Goal: Task Accomplishment & Management: Manage account settings

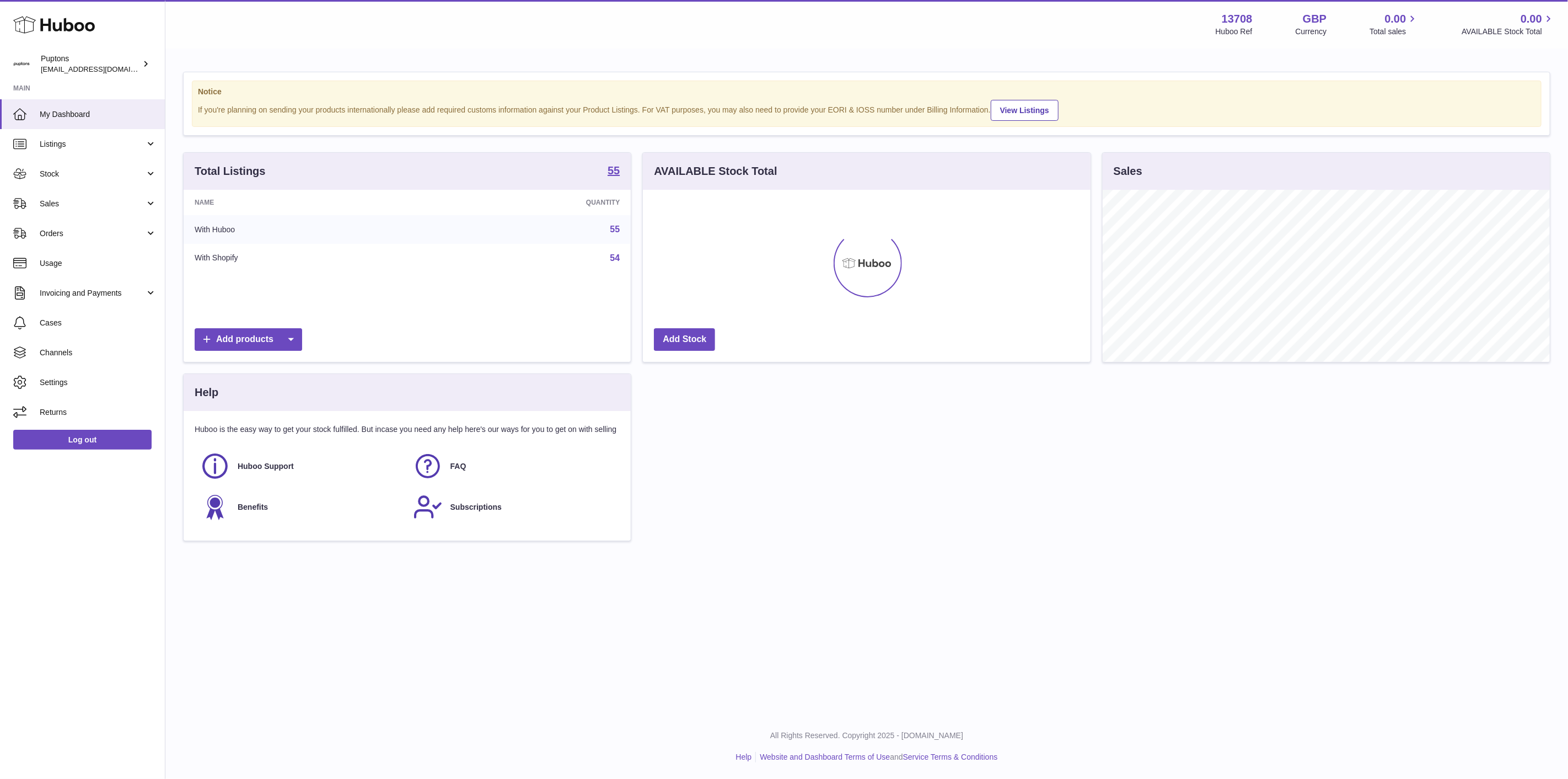
scroll to position [172, 447]
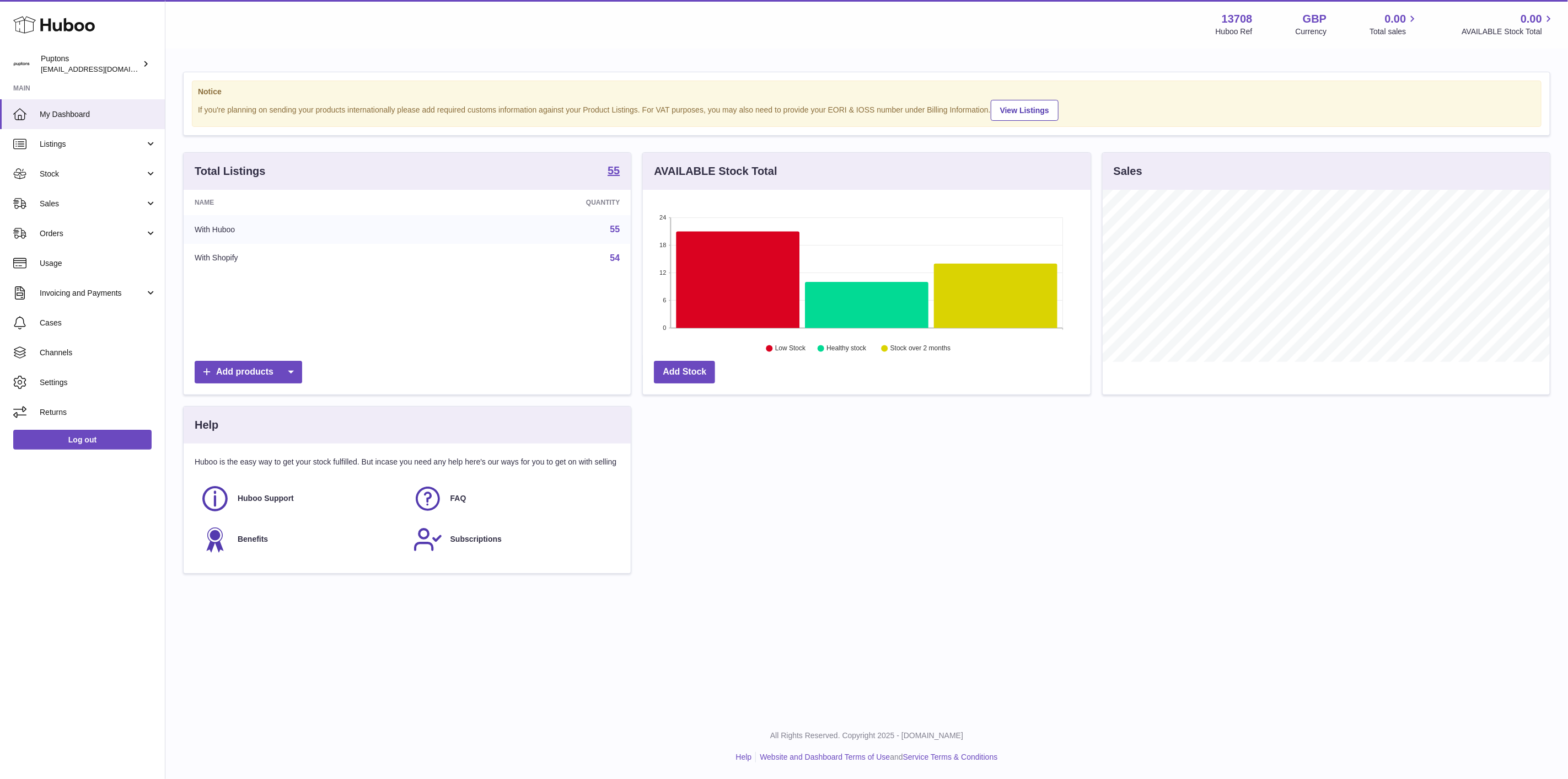
click at [105, 199] on span "Sales" at bounding box center [92, 203] width 105 height 10
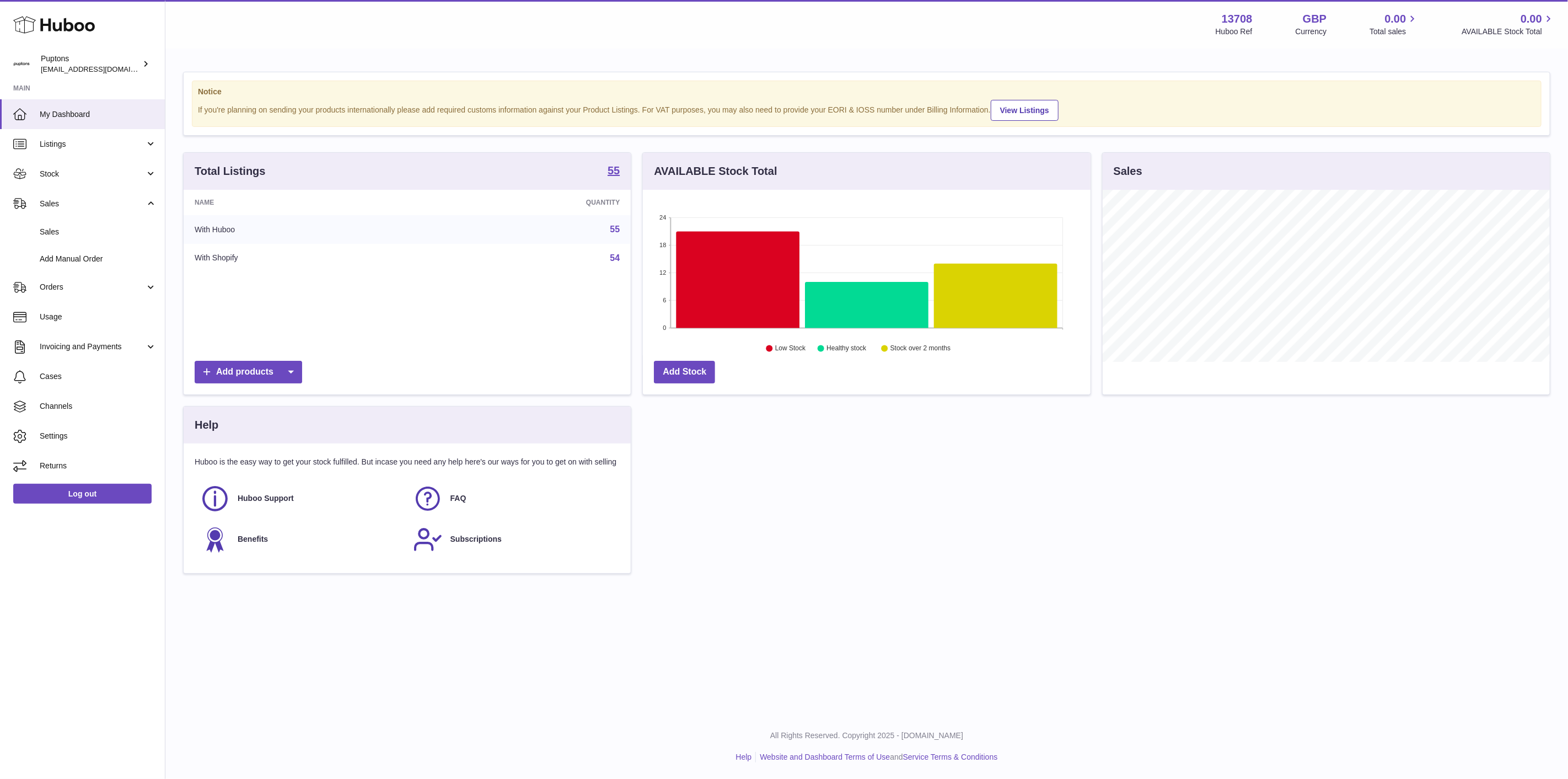
click at [101, 231] on span "Sales" at bounding box center [98, 231] width 117 height 10
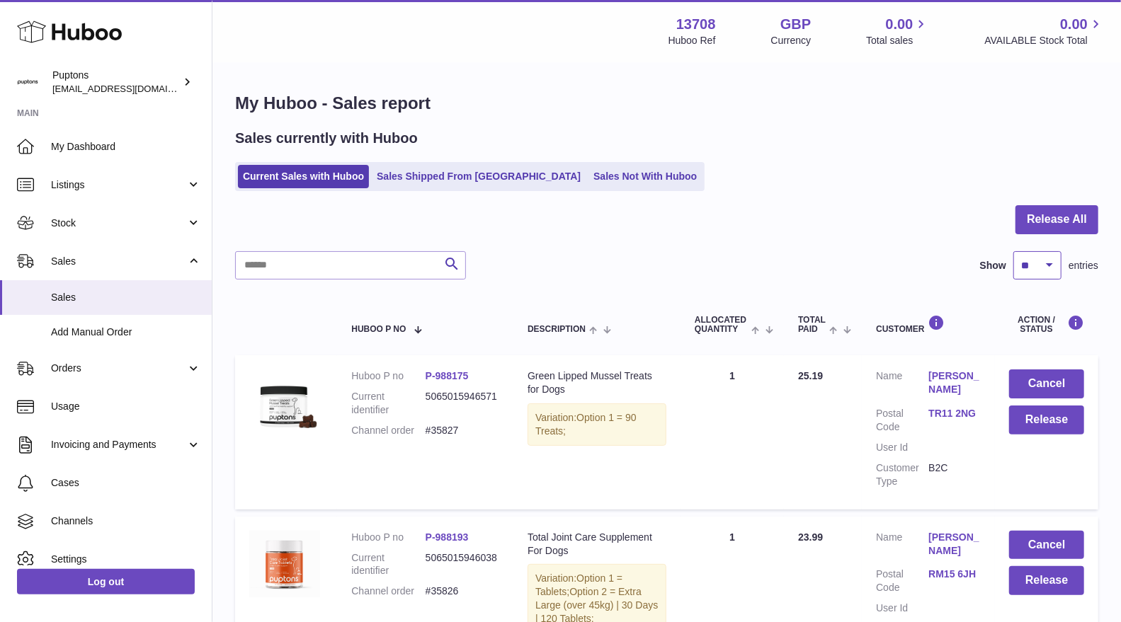
click at [1050, 260] on select "** ** ** ***" at bounding box center [1037, 265] width 48 height 28
select select "**"
click at [1013, 251] on select "** ** ** ***" at bounding box center [1037, 265] width 48 height 28
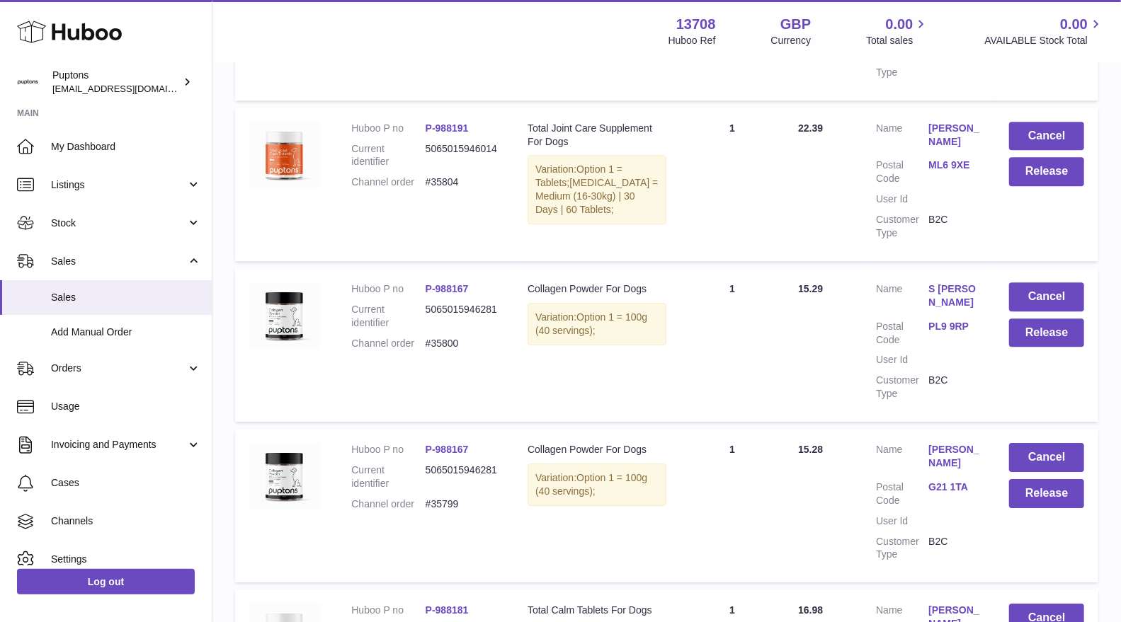
scroll to position [2517, 0]
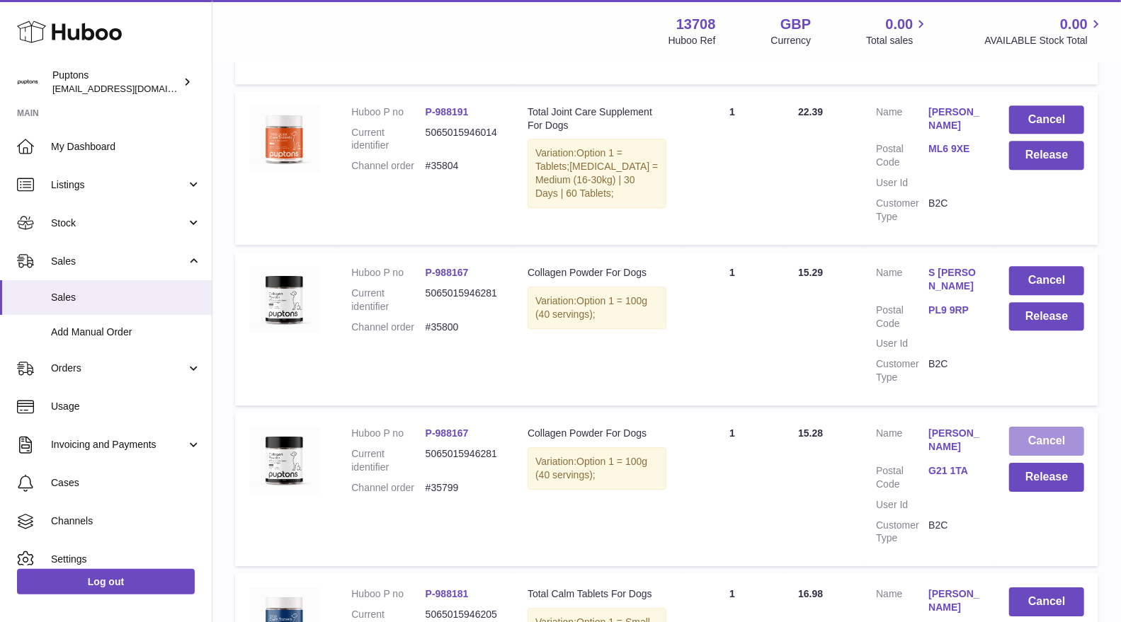
click at [1030, 427] on button "Cancel" at bounding box center [1046, 441] width 75 height 29
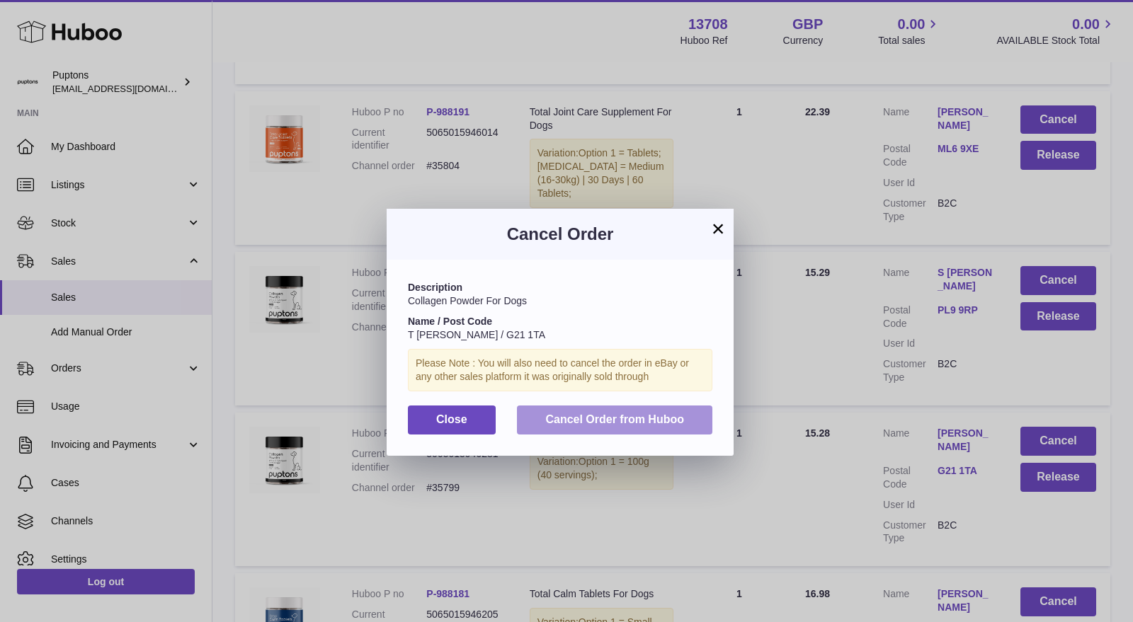
click at [612, 419] on span "Cancel Order from Huboo" at bounding box center [614, 420] width 139 height 12
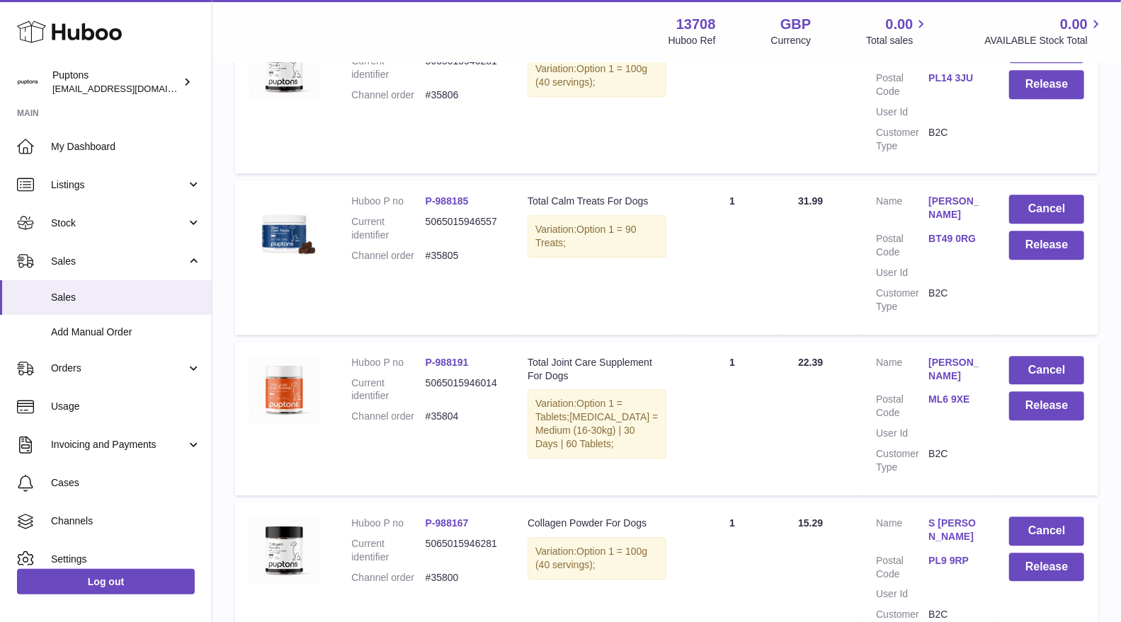
scroll to position [2282, 0]
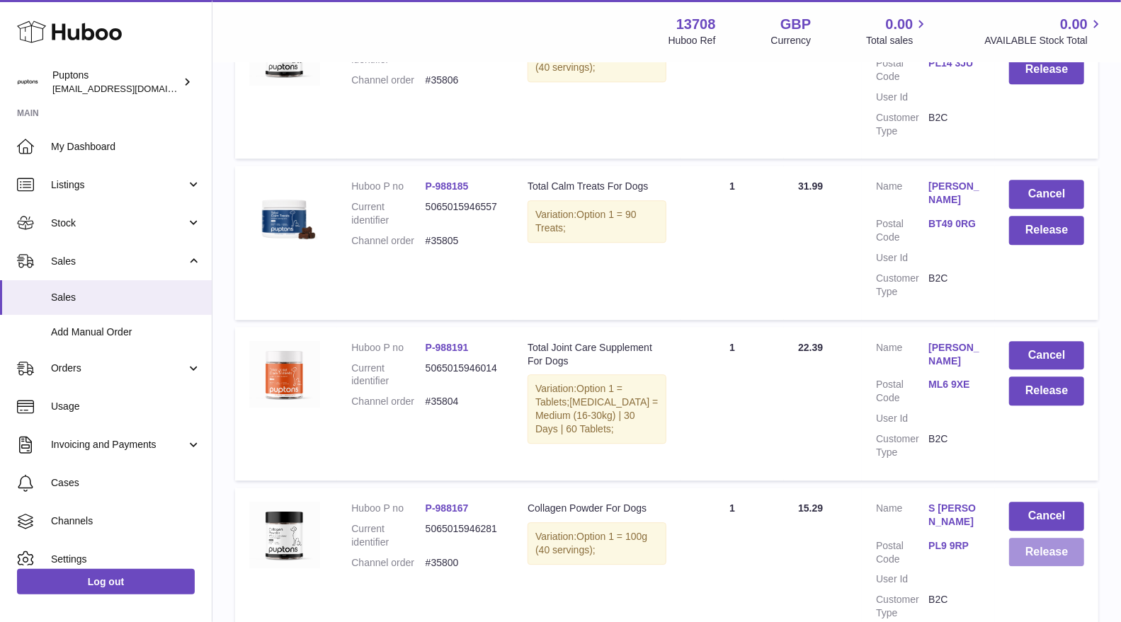
click at [1034, 538] on button "Release" at bounding box center [1046, 552] width 75 height 29
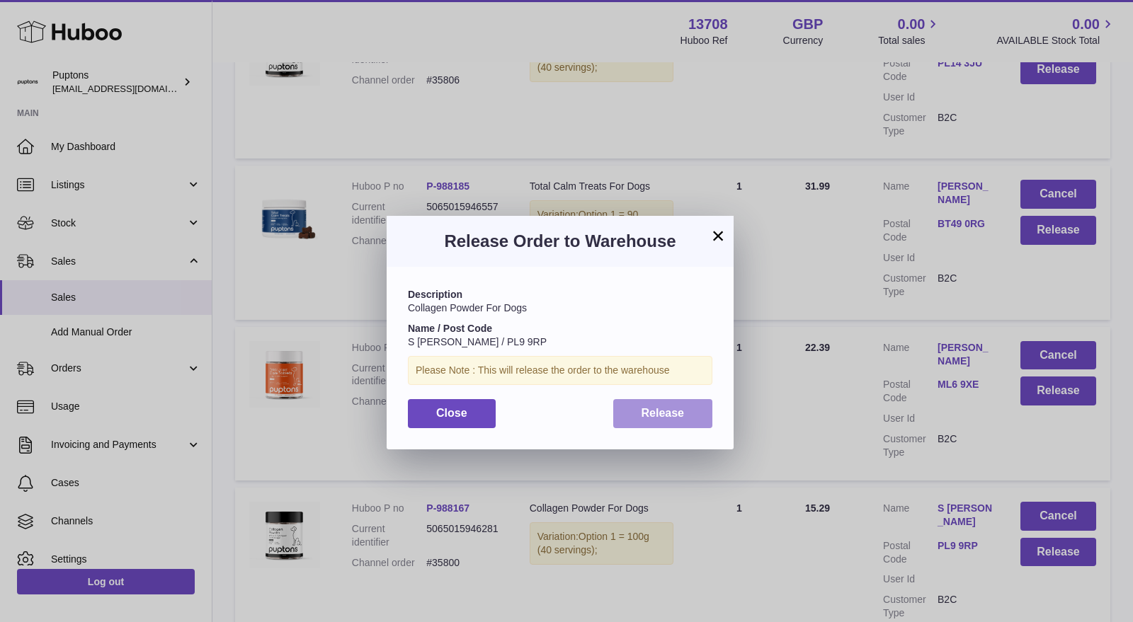
click at [687, 412] on button "Release" at bounding box center [663, 413] width 100 height 29
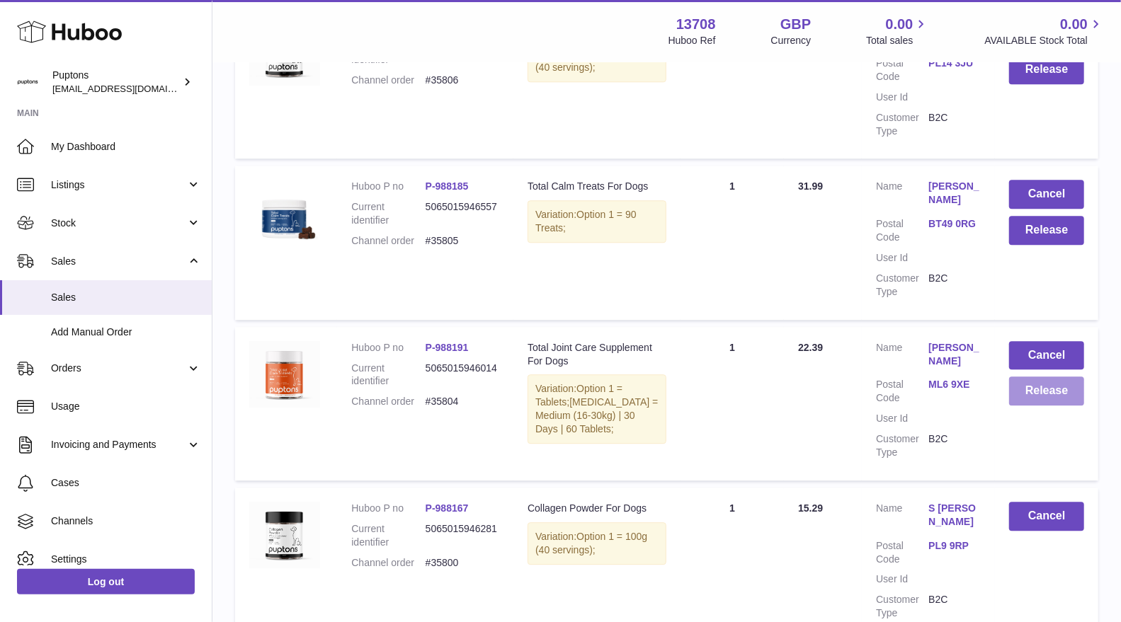
click at [1040, 377] on button "Release" at bounding box center [1046, 391] width 75 height 29
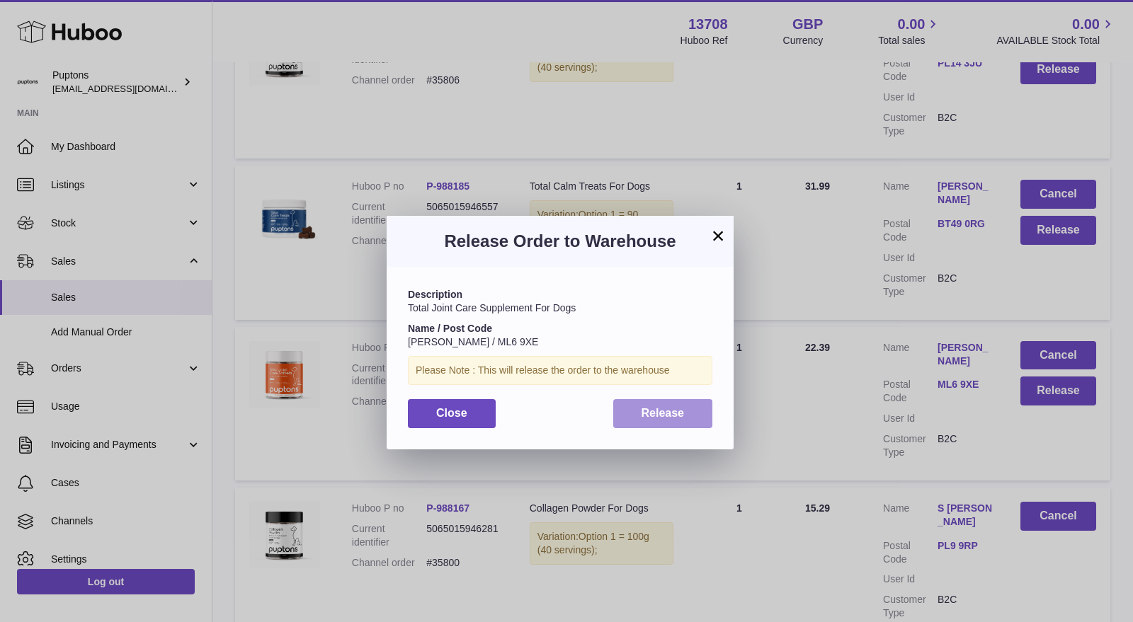
click at [691, 414] on button "Release" at bounding box center [663, 413] width 100 height 29
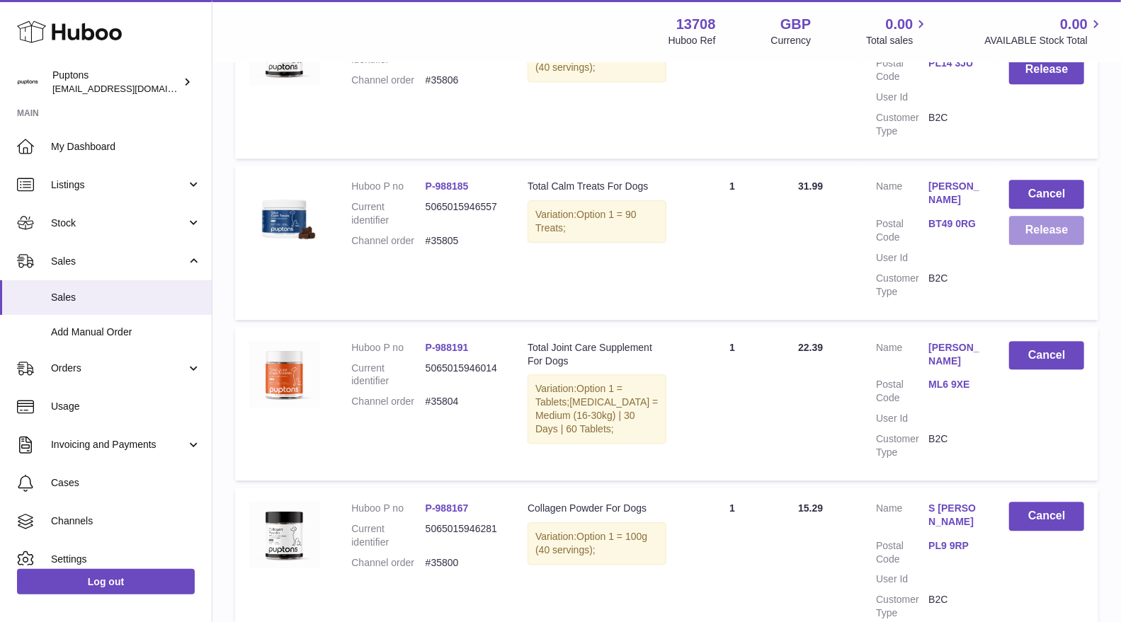
click at [1028, 216] on button "Release" at bounding box center [1046, 230] width 75 height 29
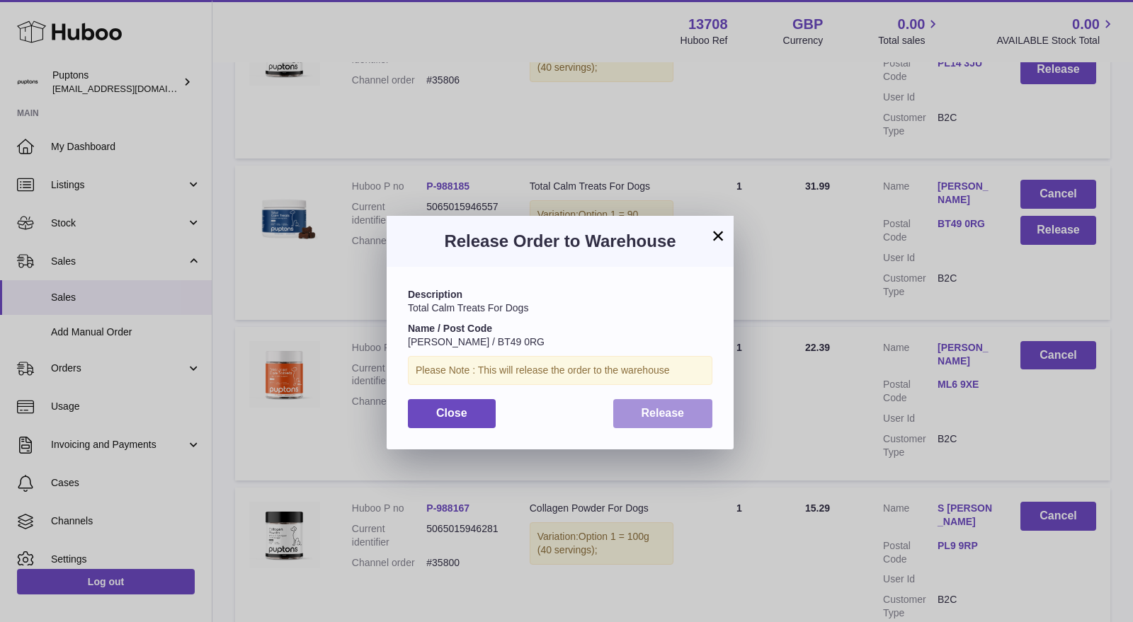
click at [682, 417] on span "Release" at bounding box center [663, 413] width 43 height 12
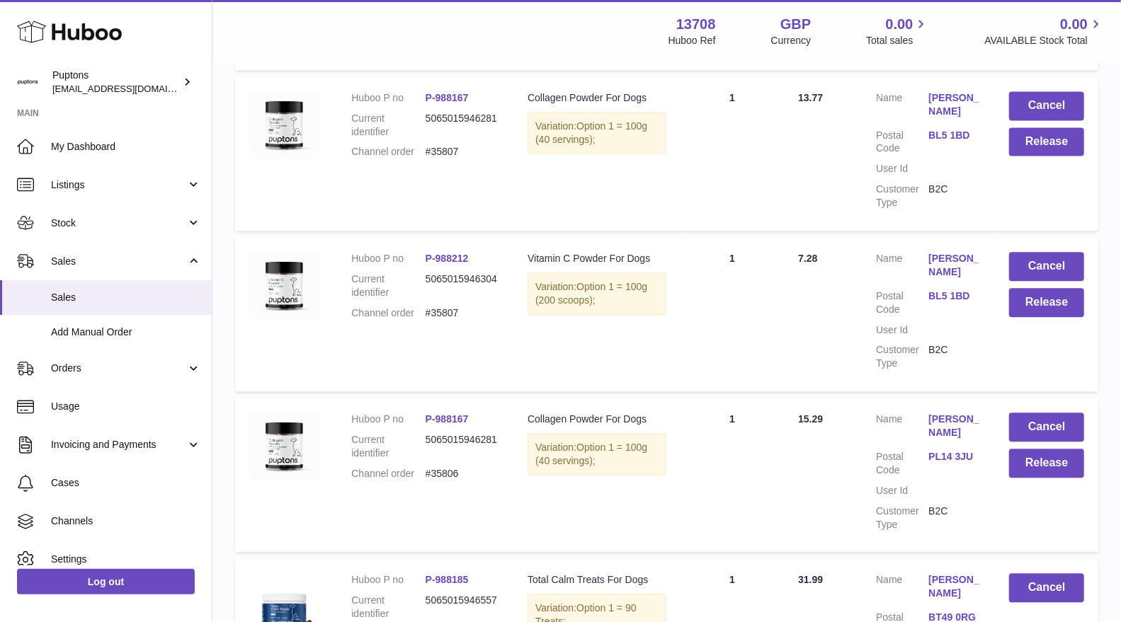
scroll to position [1967, 0]
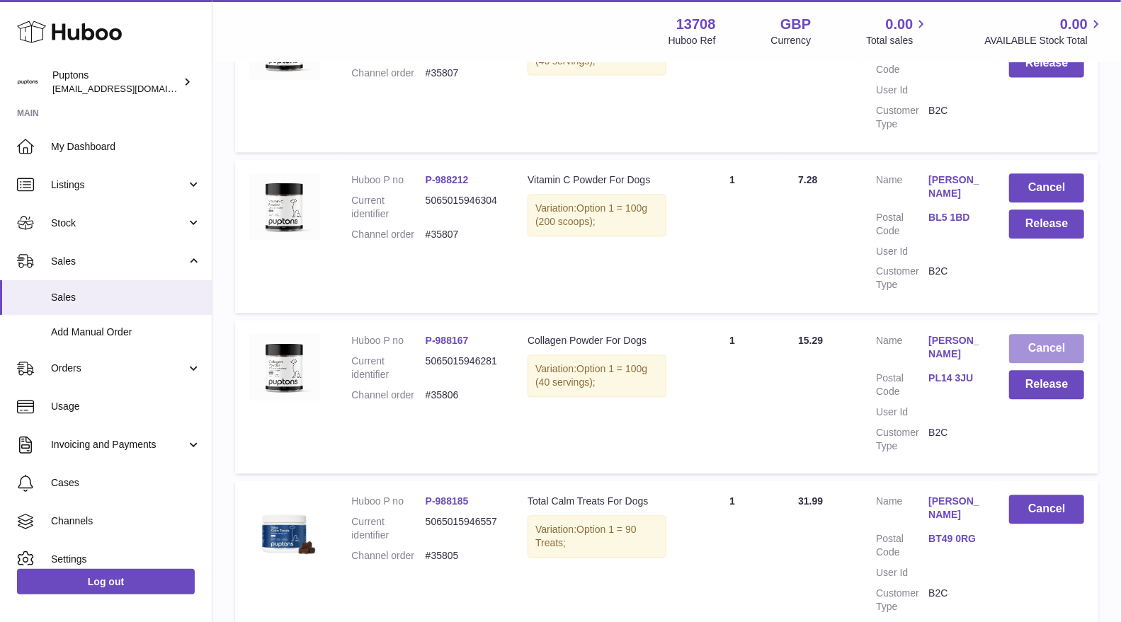
click at [1035, 334] on button "Cancel" at bounding box center [1046, 348] width 75 height 29
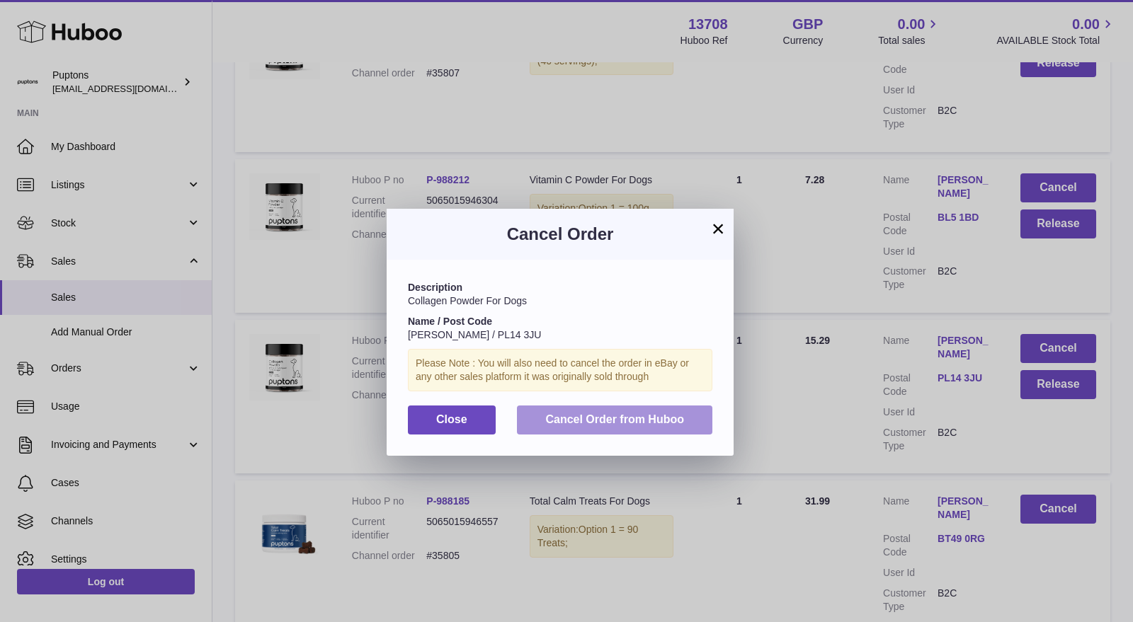
click at [624, 419] on span "Cancel Order from Huboo" at bounding box center [614, 420] width 139 height 12
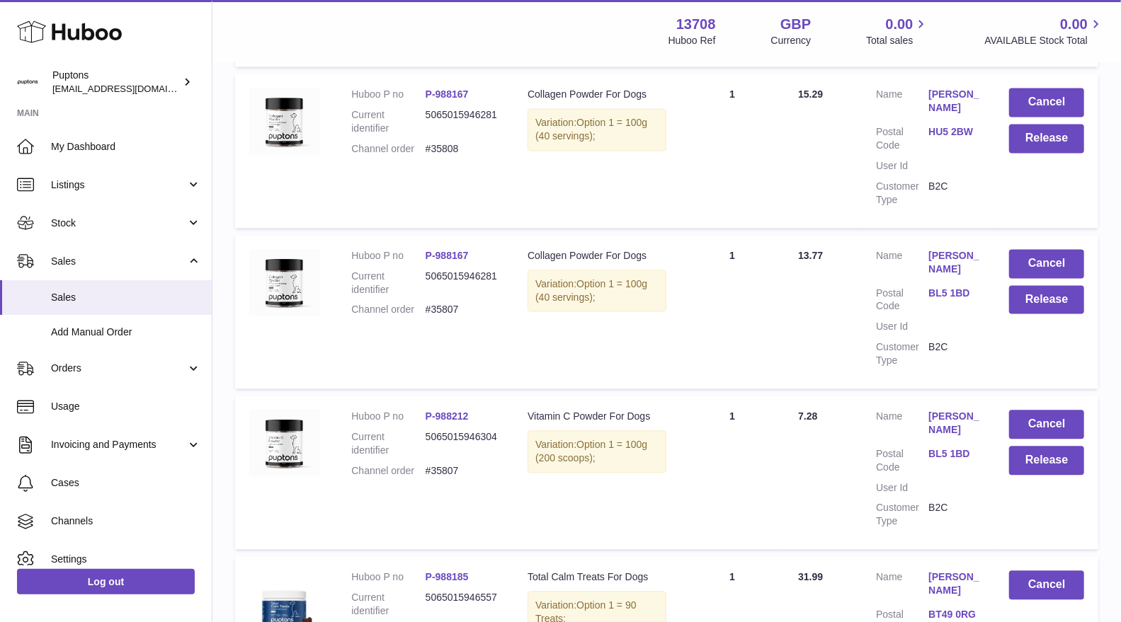
scroll to position [1652, 0]
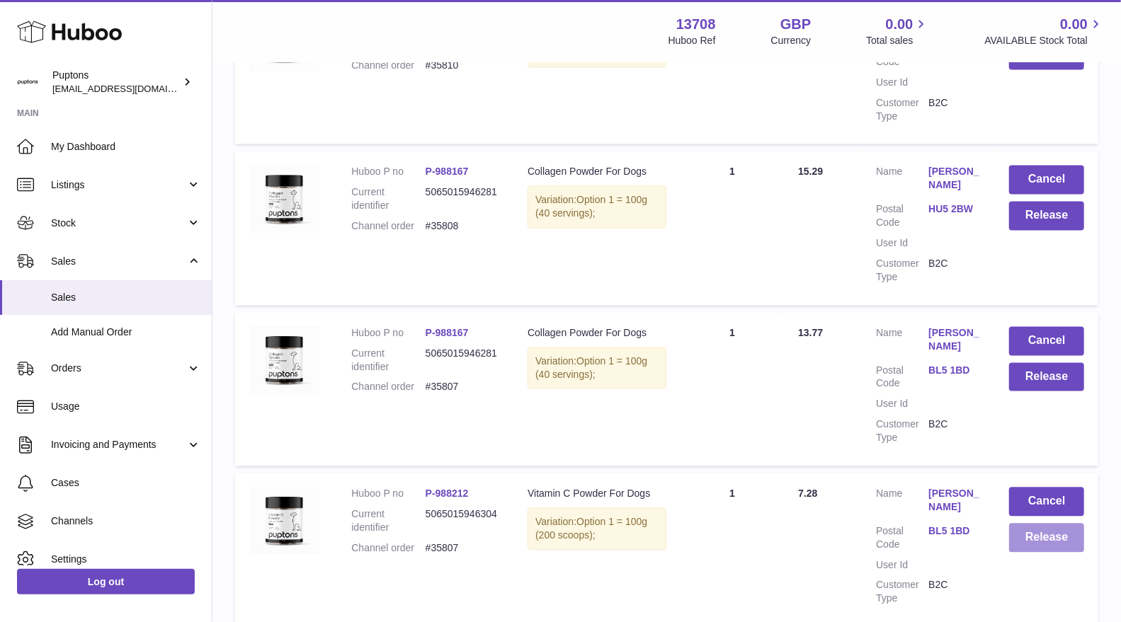
click at [1034, 524] on button "Release" at bounding box center [1046, 538] width 75 height 29
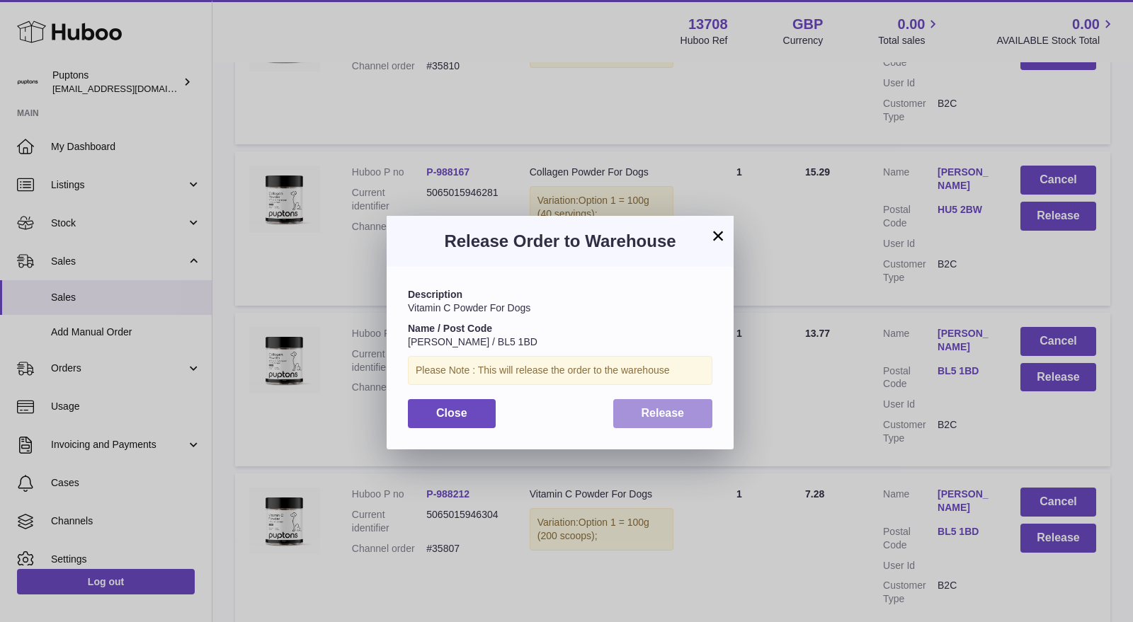
click at [635, 411] on button "Release" at bounding box center [663, 413] width 100 height 29
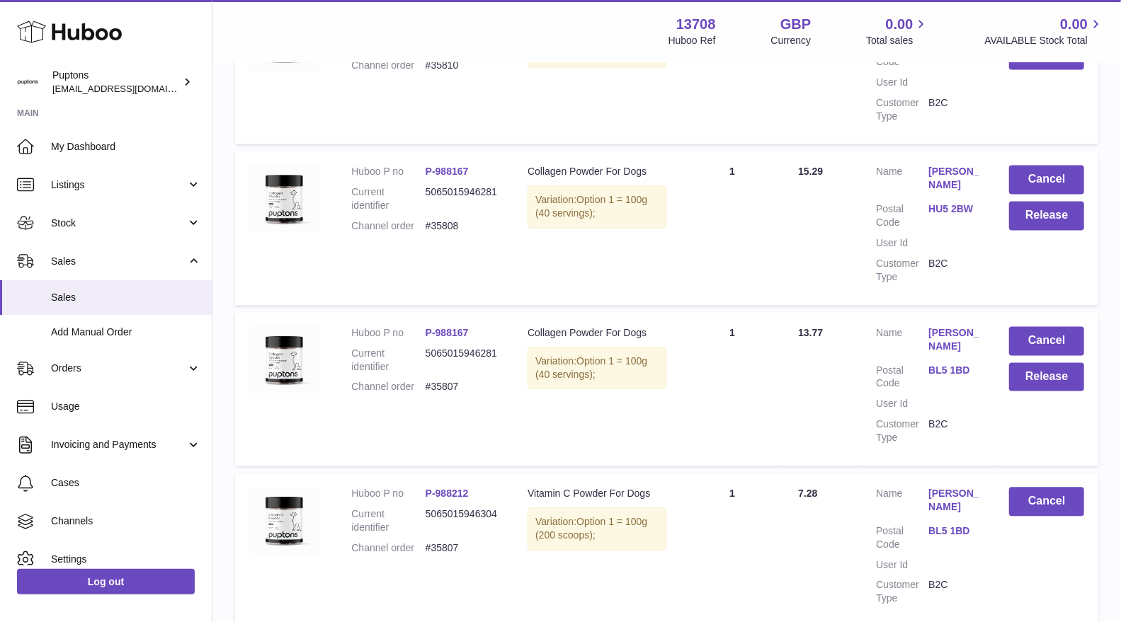
drag, startPoint x: 1013, startPoint y: 370, endPoint x: 1023, endPoint y: 360, distance: 13.5
click at [1014, 368] on td "Cancel Release" at bounding box center [1046, 390] width 103 height 154
click at [1020, 363] on button "Release" at bounding box center [1046, 377] width 75 height 29
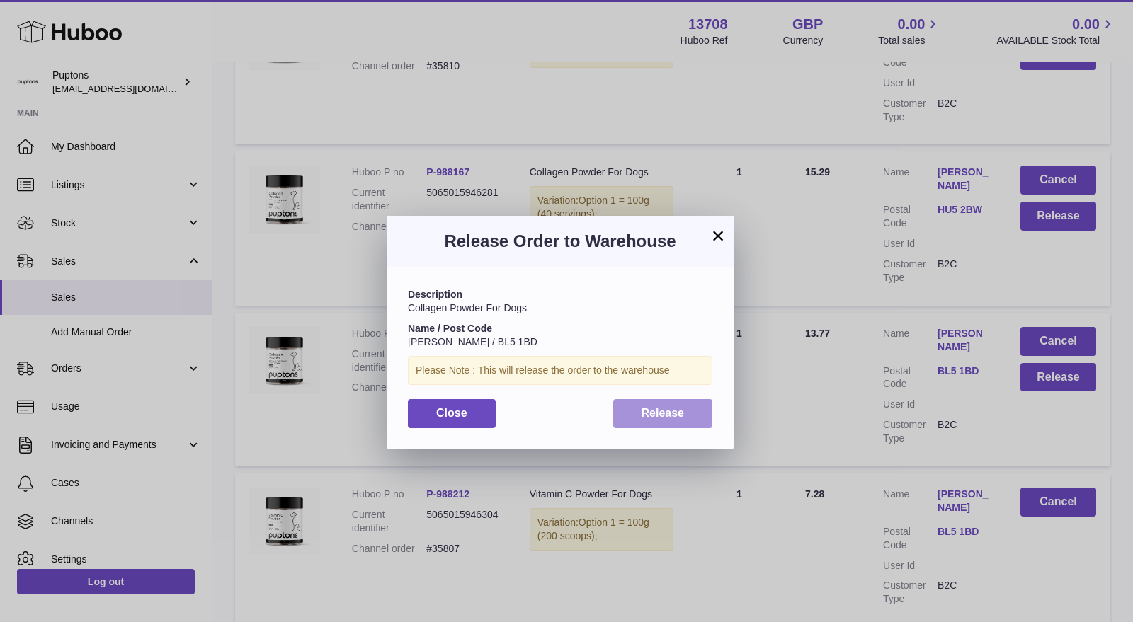
drag, startPoint x: 656, startPoint y: 415, endPoint x: 638, endPoint y: 395, distance: 27.1
click at [655, 415] on span "Release" at bounding box center [663, 413] width 43 height 12
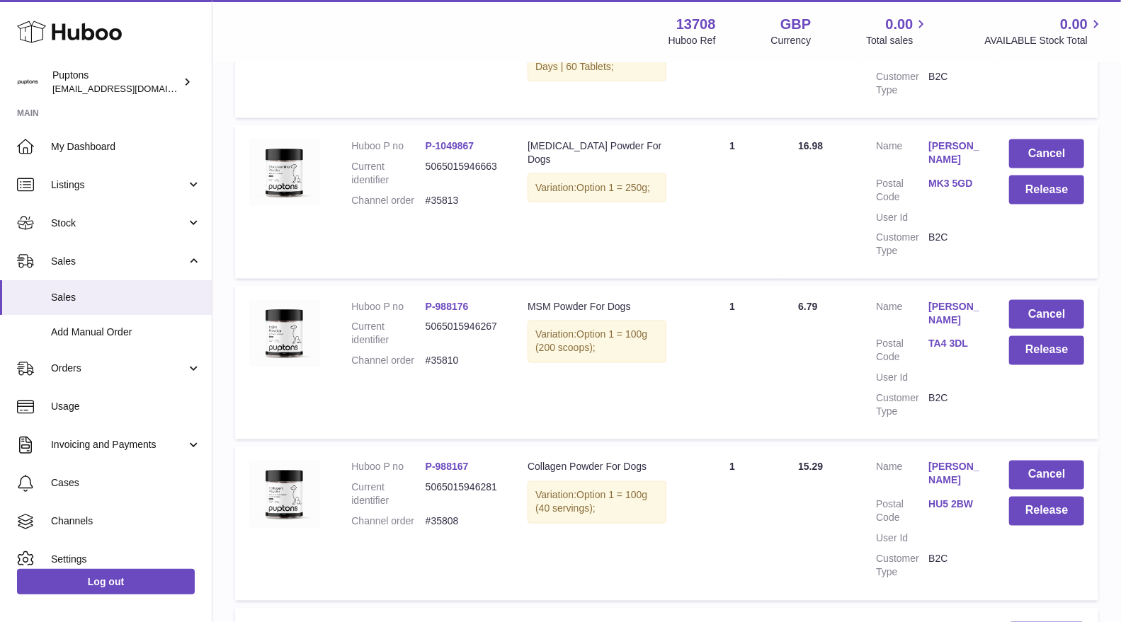
scroll to position [1337, 0]
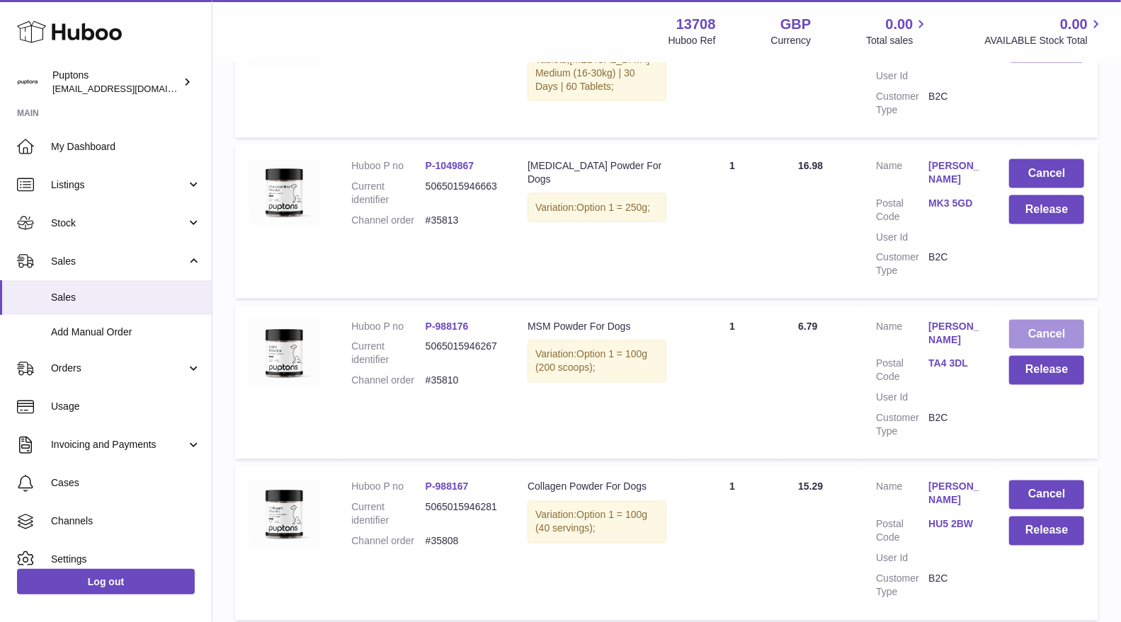
click at [1040, 320] on button "Cancel" at bounding box center [1046, 334] width 75 height 29
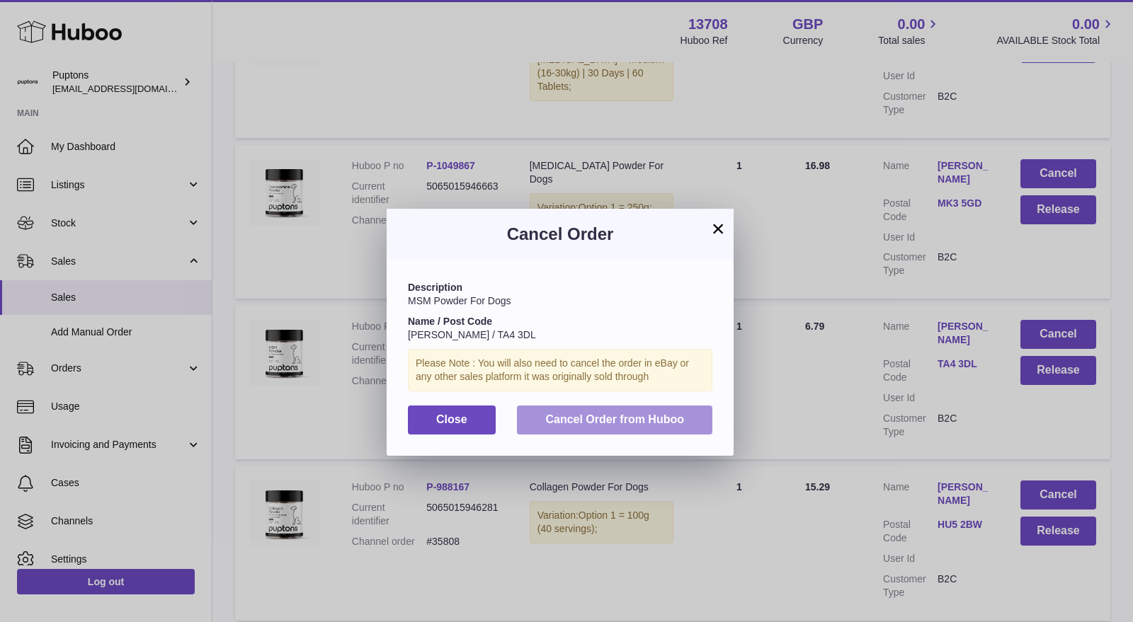
click at [649, 419] on span "Cancel Order from Huboo" at bounding box center [614, 420] width 139 height 12
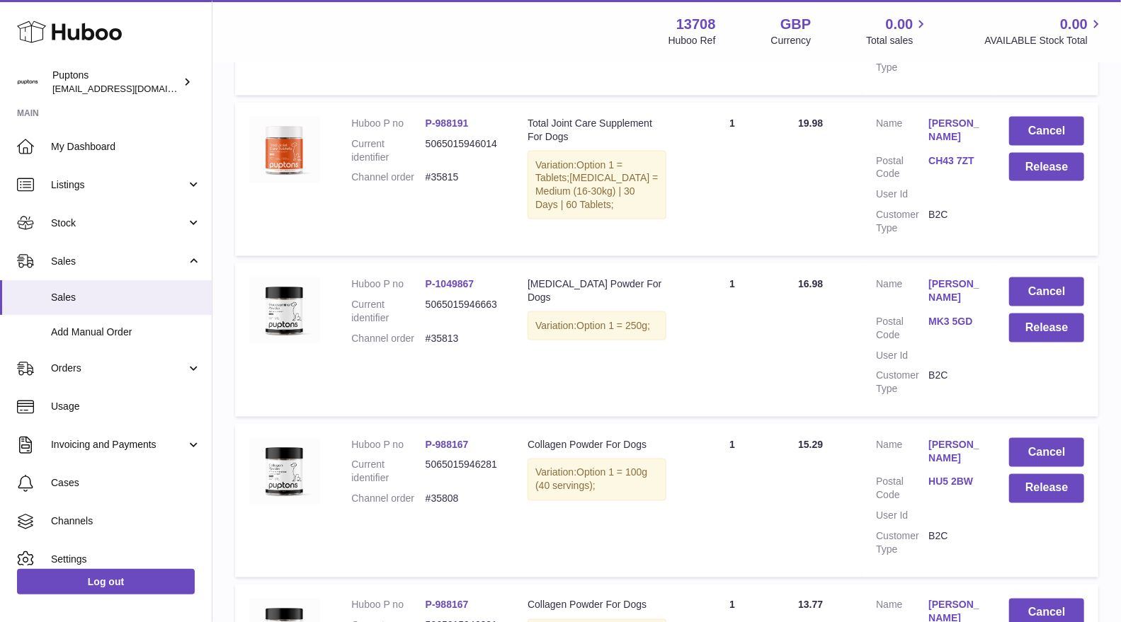
scroll to position [1180, 0]
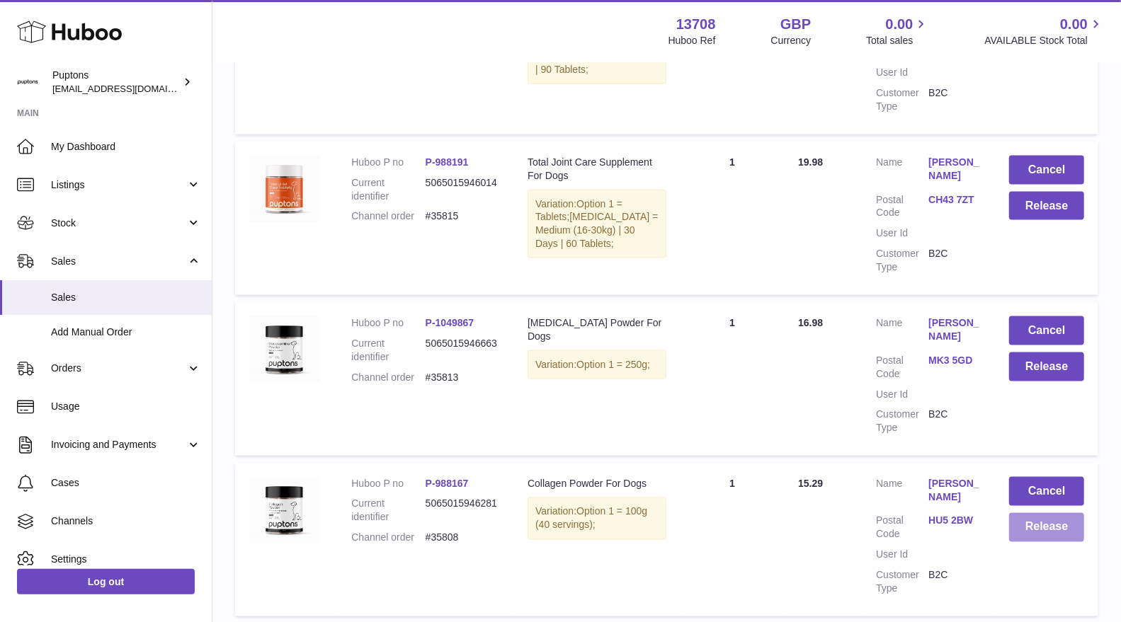
click at [1044, 519] on button "Release" at bounding box center [1046, 527] width 75 height 29
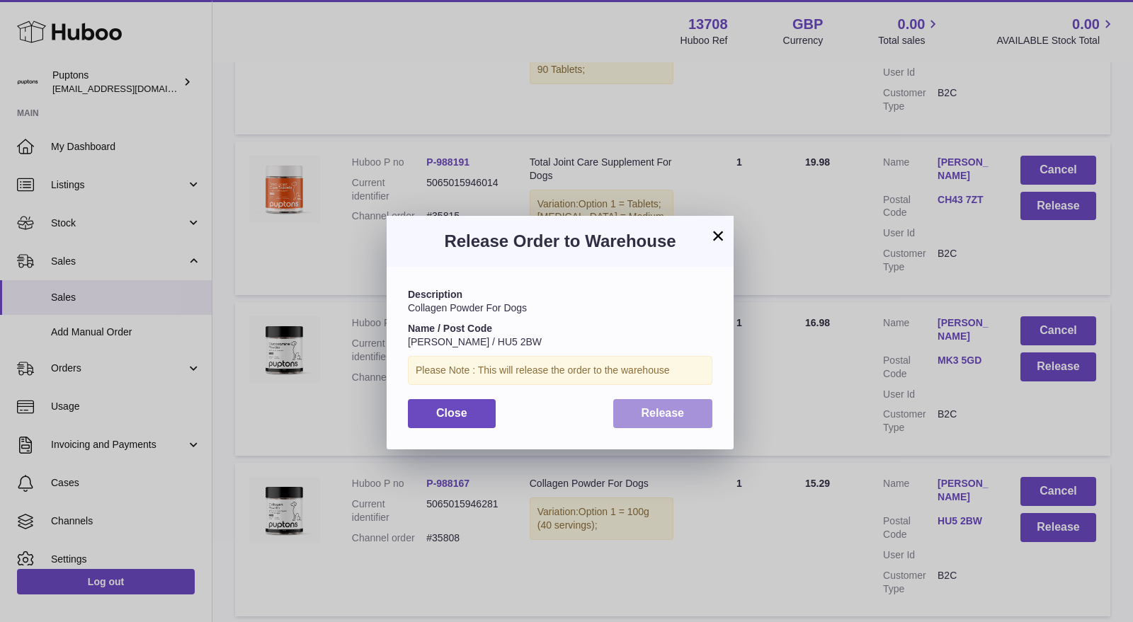
click at [642, 416] on span "Release" at bounding box center [663, 413] width 43 height 12
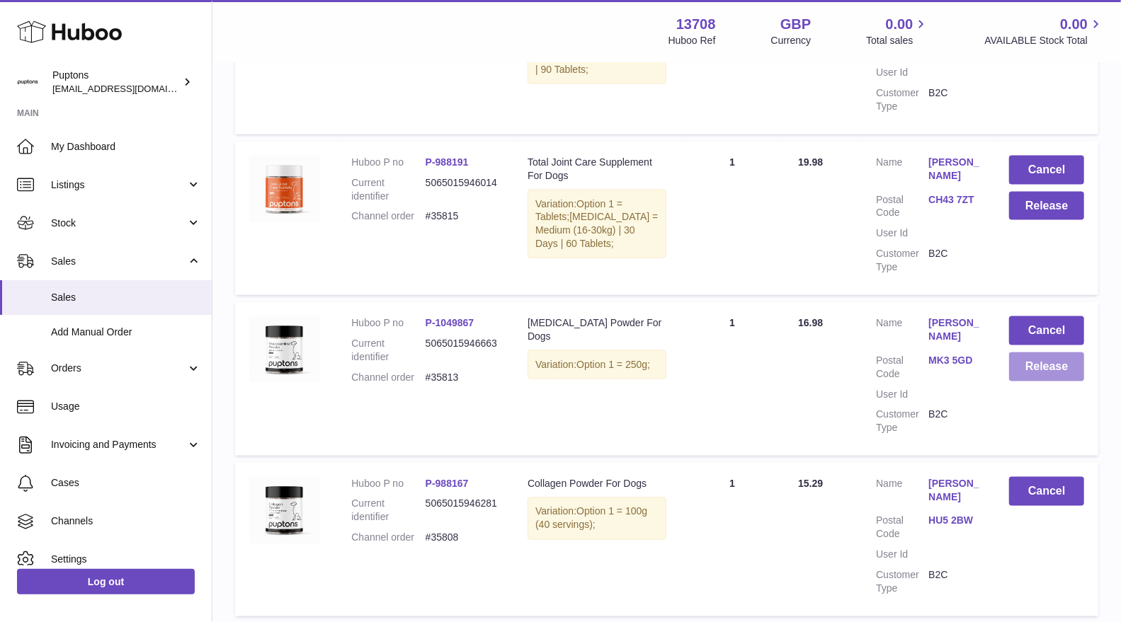
click at [1032, 360] on button "Release" at bounding box center [1046, 367] width 75 height 29
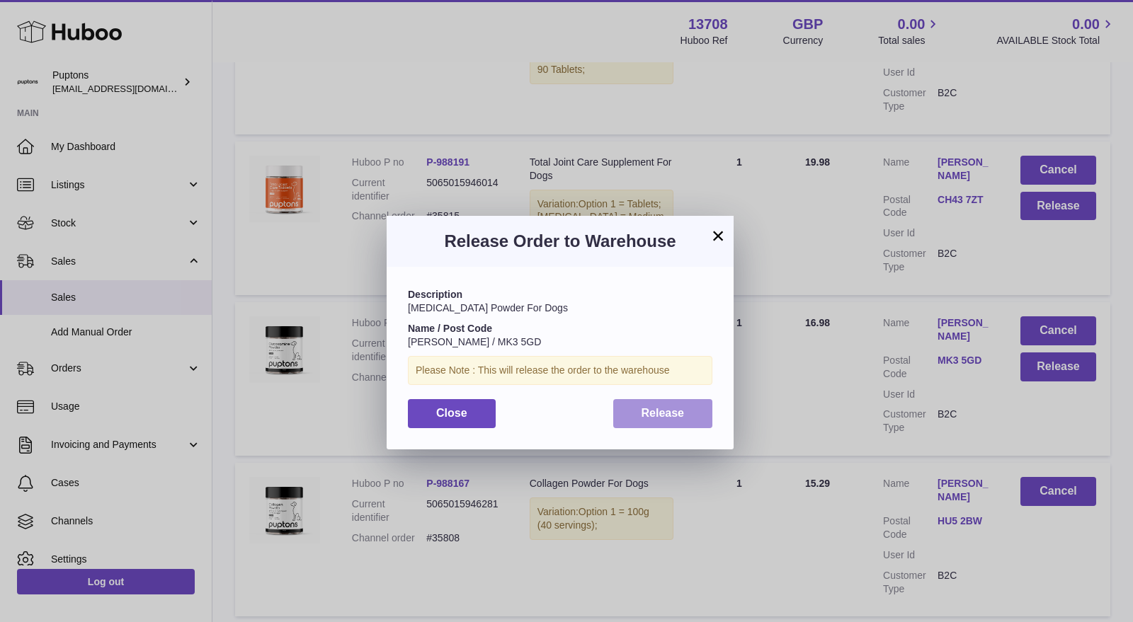
click at [657, 418] on span "Release" at bounding box center [663, 413] width 43 height 12
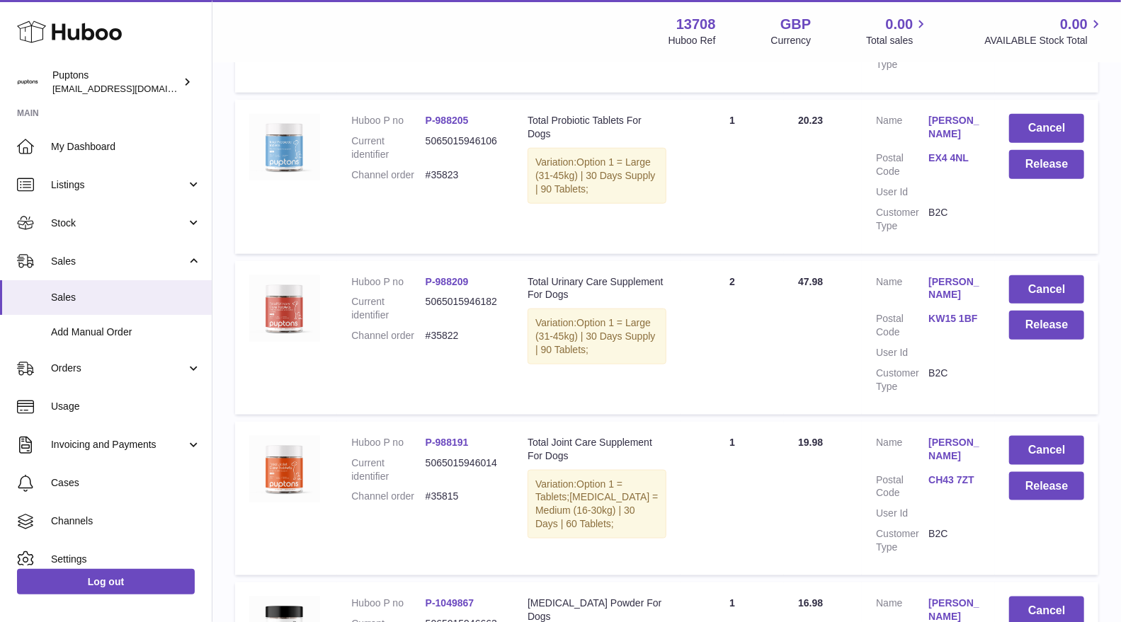
scroll to position [865, 0]
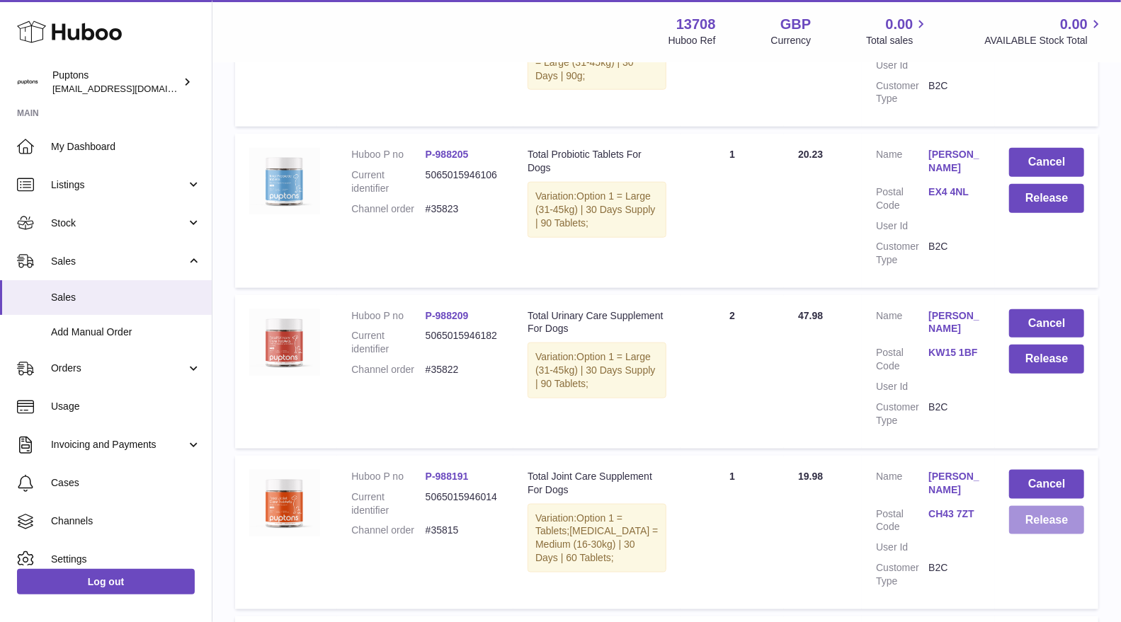
click at [1058, 511] on button "Release" at bounding box center [1046, 520] width 75 height 29
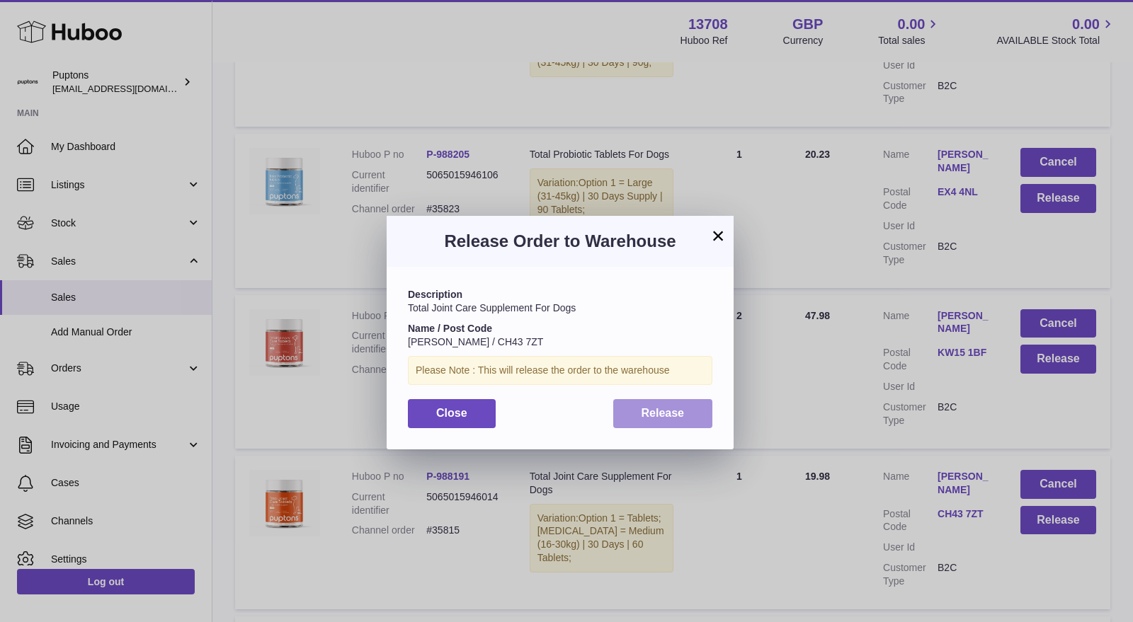
click at [685, 414] on button "Release" at bounding box center [663, 413] width 100 height 29
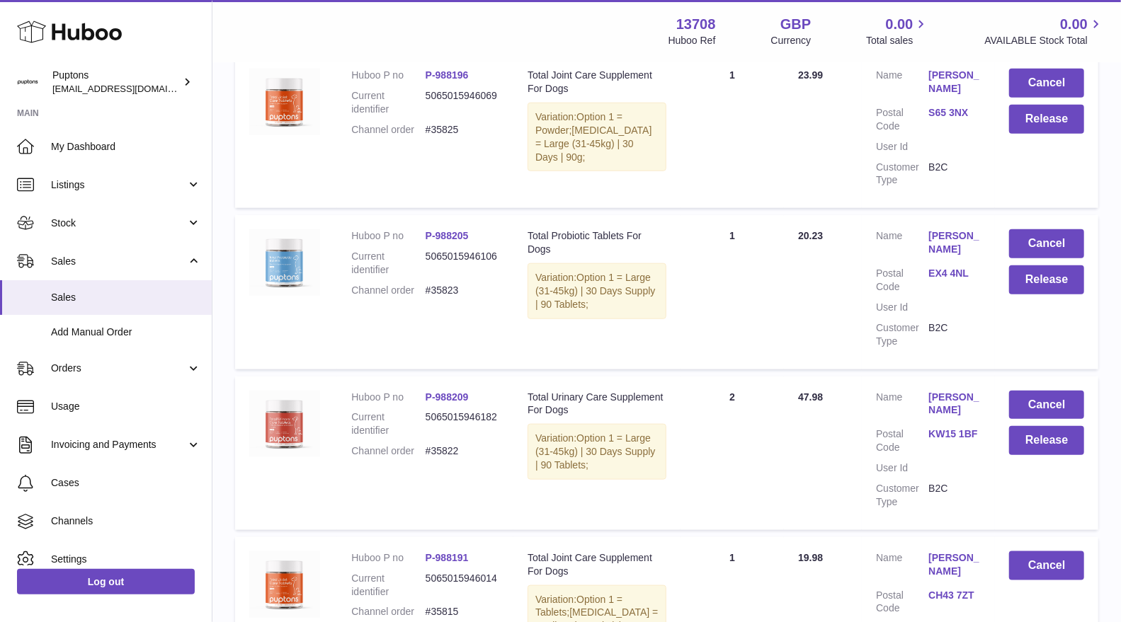
scroll to position [708, 0]
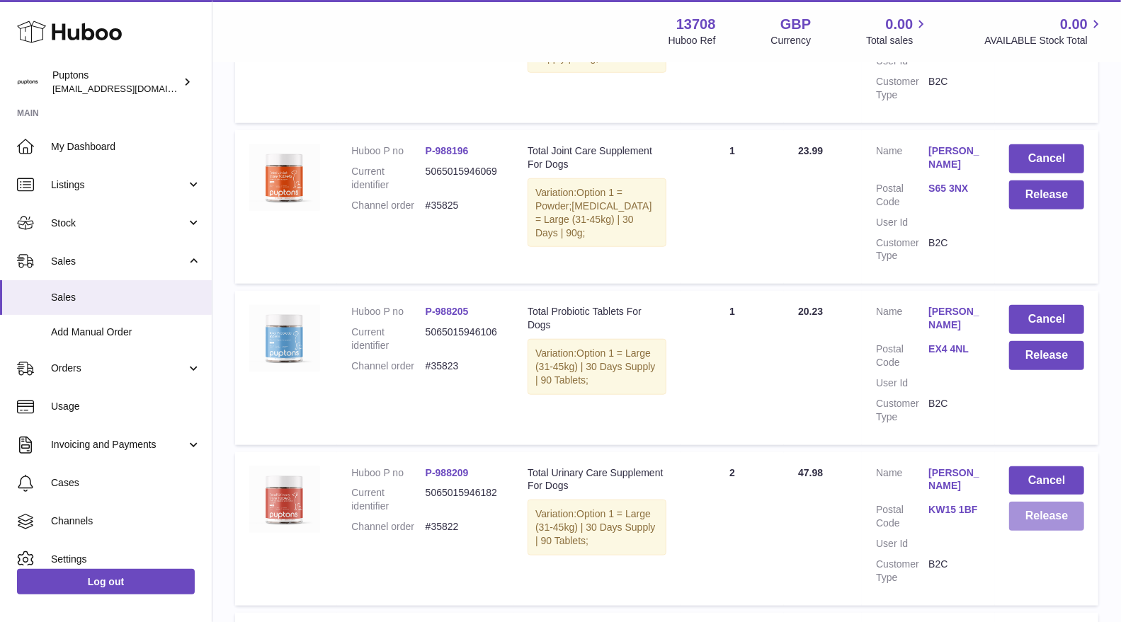
click at [1036, 508] on button "Release" at bounding box center [1046, 516] width 75 height 29
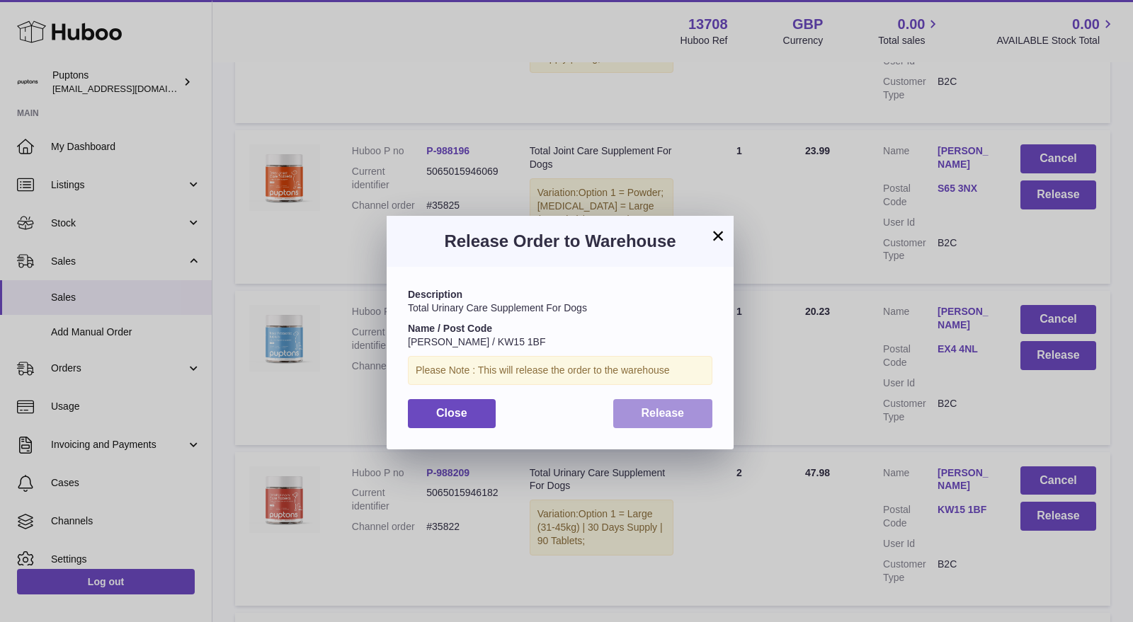
click at [647, 409] on span "Release" at bounding box center [663, 413] width 43 height 12
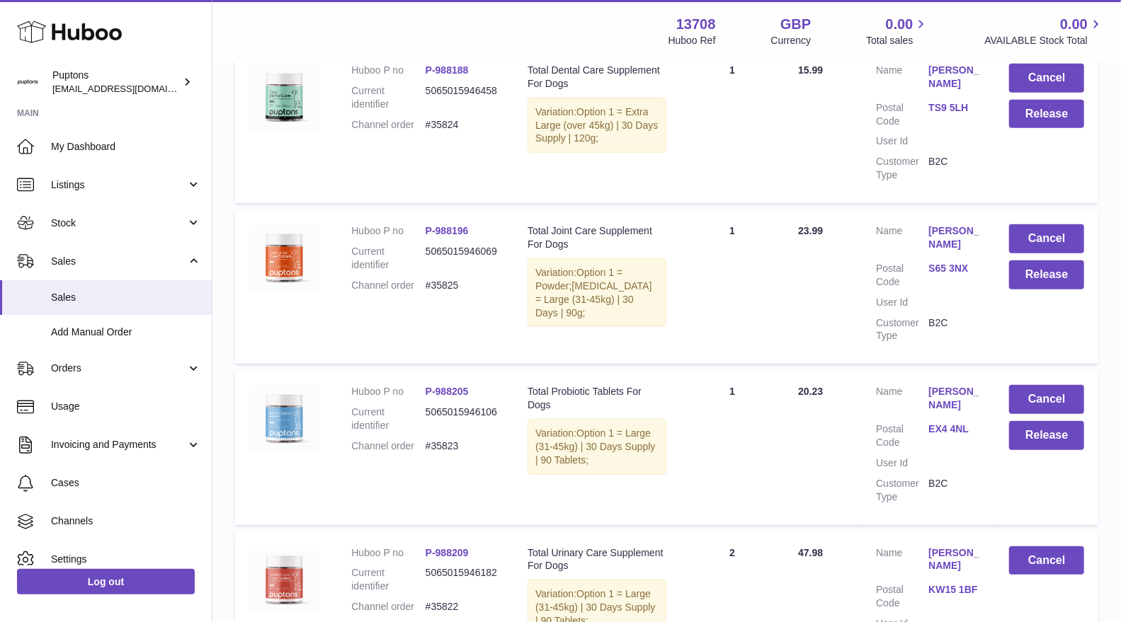
scroll to position [550, 0]
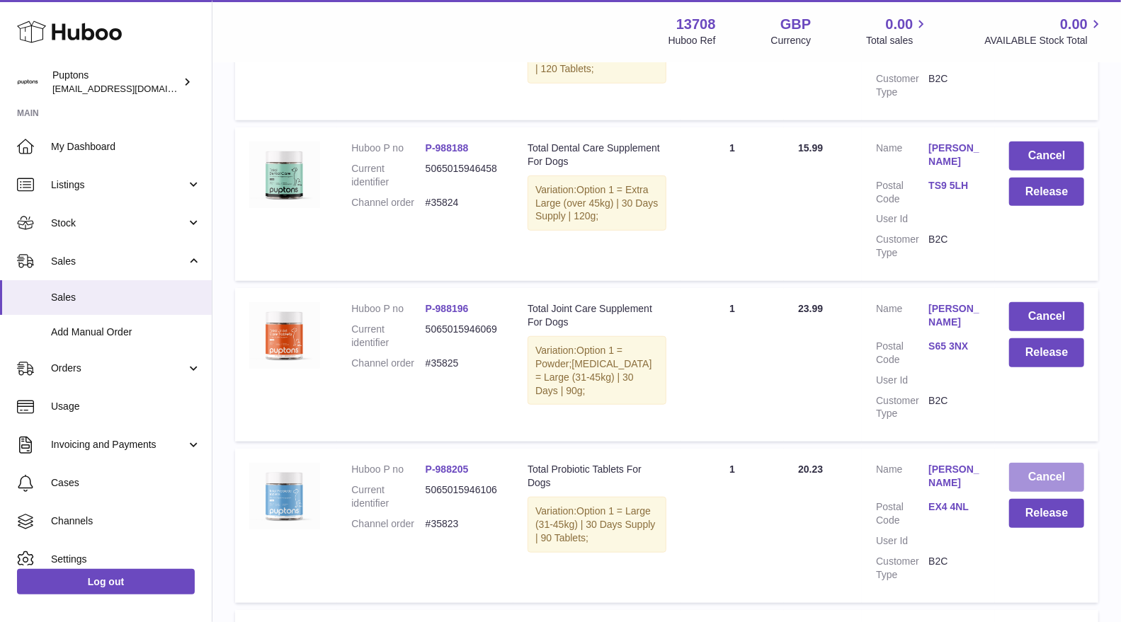
click at [1032, 463] on button "Cancel" at bounding box center [1046, 477] width 75 height 29
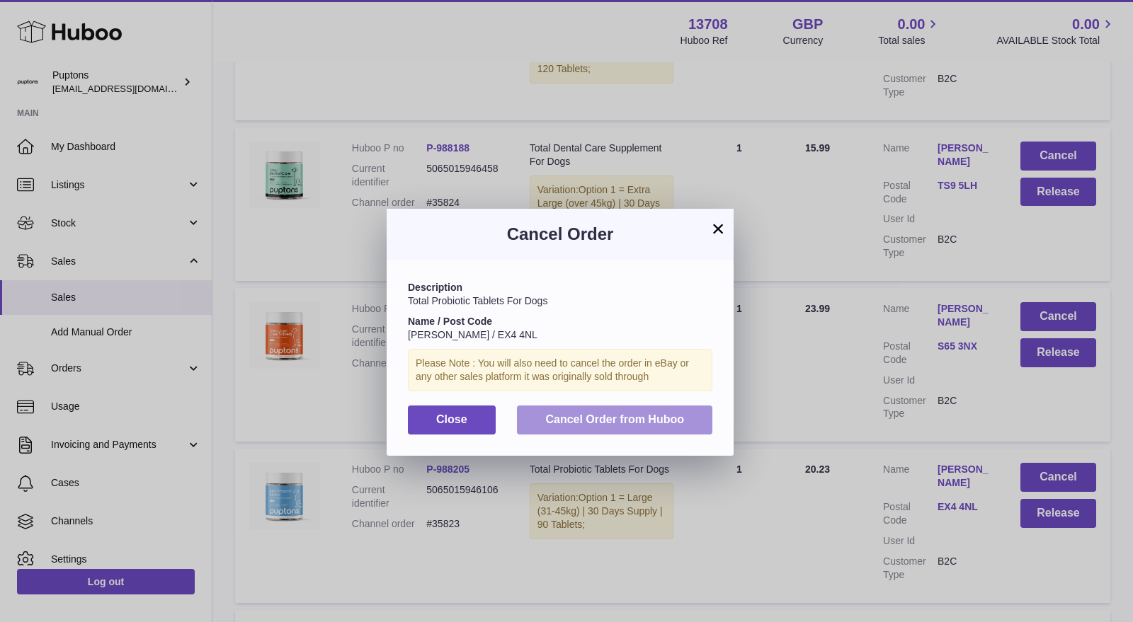
drag, startPoint x: 647, startPoint y: 416, endPoint x: 780, endPoint y: 401, distance: 134.7
click at [649, 416] on span "Cancel Order from Huboo" at bounding box center [614, 420] width 139 height 12
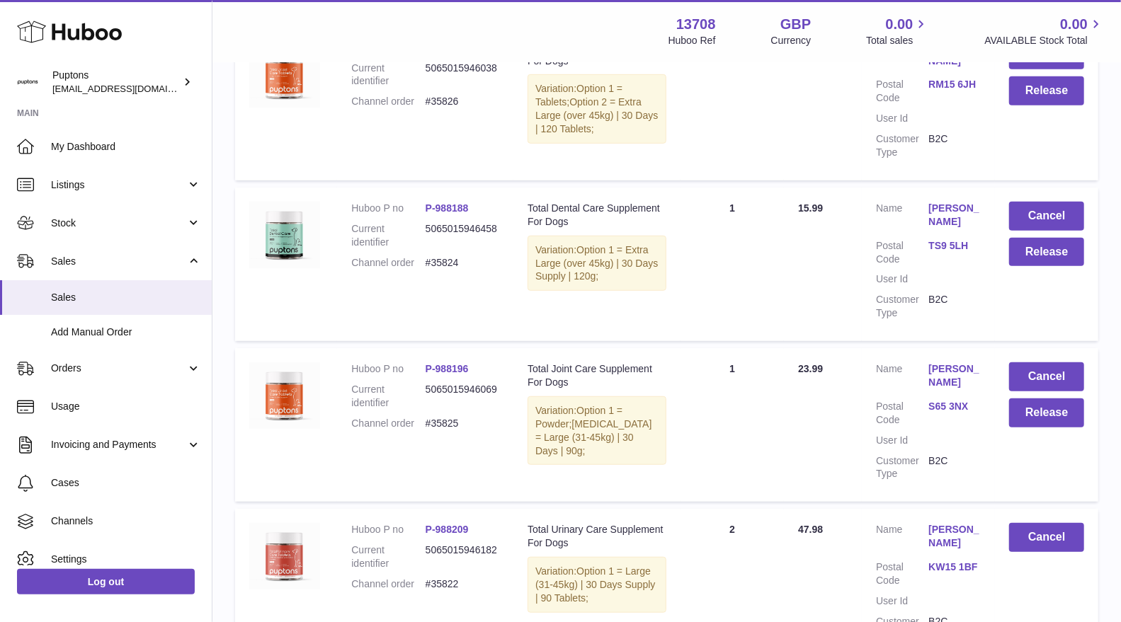
scroll to position [393, 0]
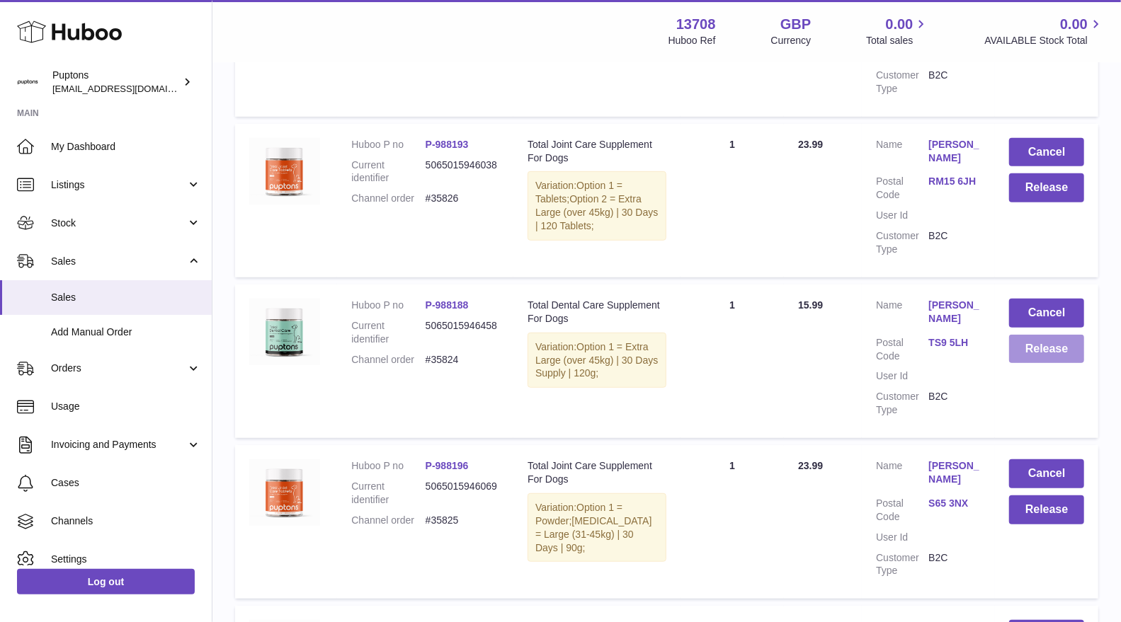
click at [1049, 338] on button "Release" at bounding box center [1046, 349] width 75 height 29
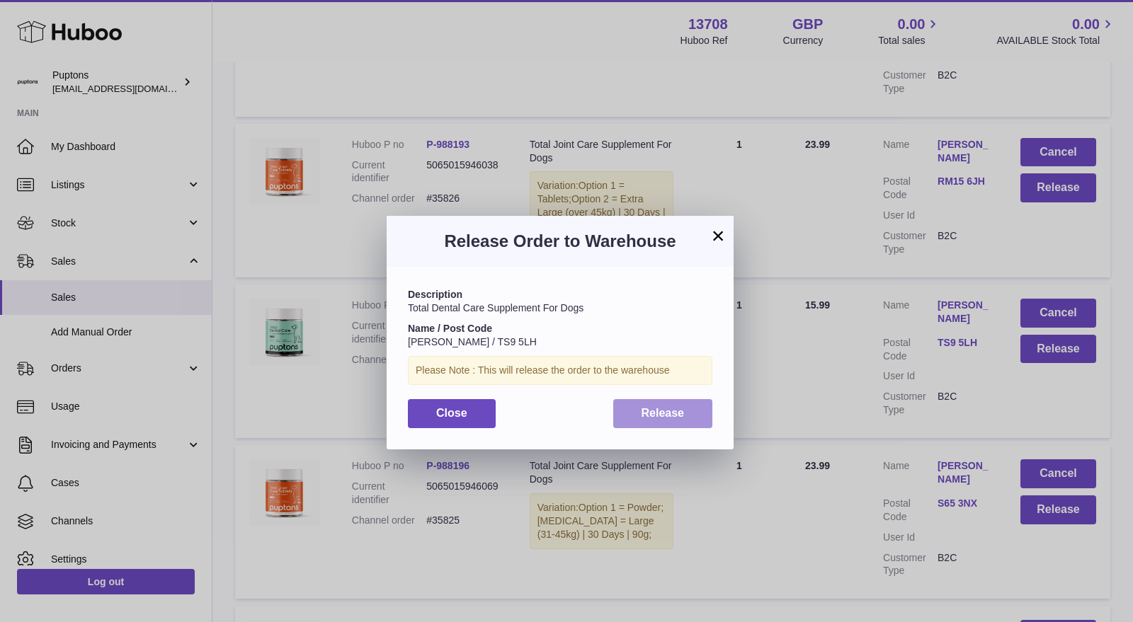
click at [641, 403] on button "Release" at bounding box center [663, 413] width 100 height 29
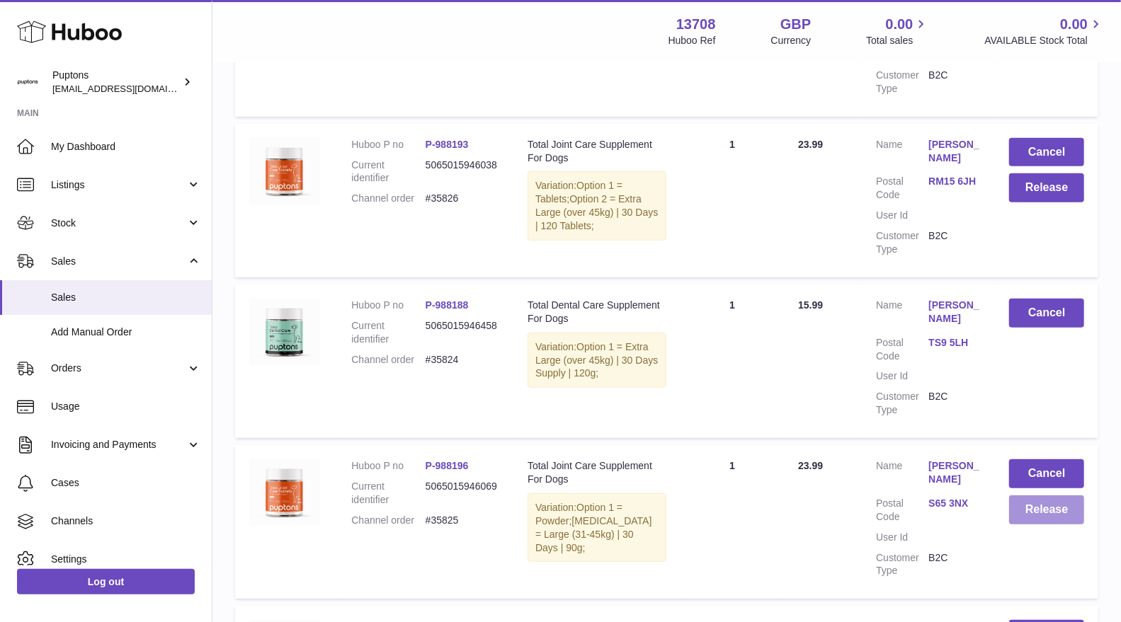
click at [1057, 501] on button "Release" at bounding box center [1046, 510] width 75 height 29
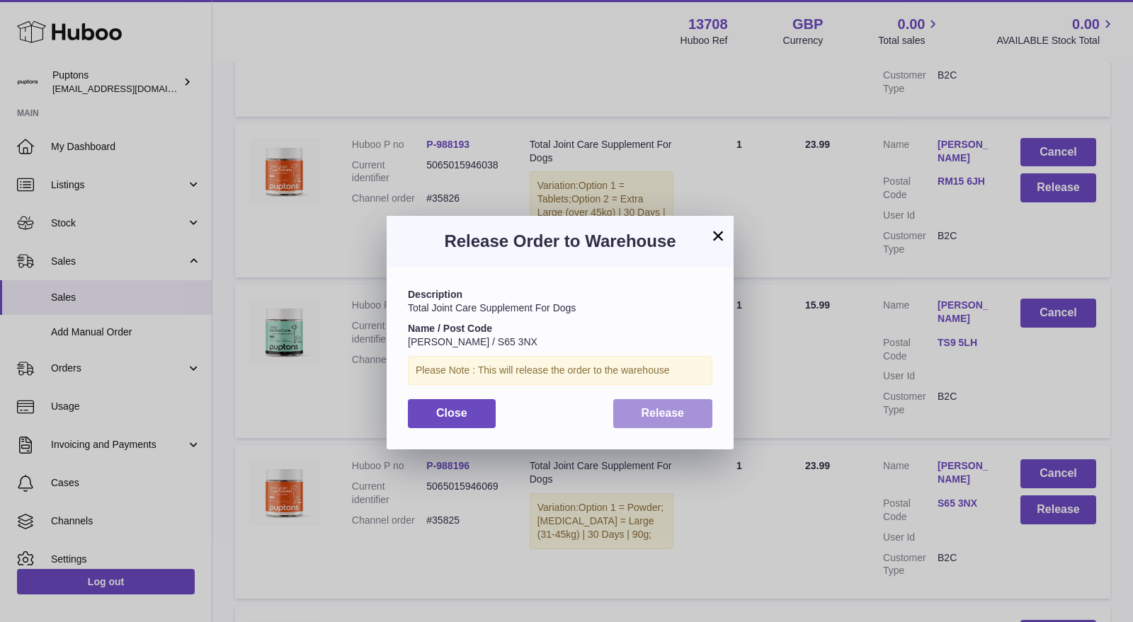
click at [685, 409] on button "Release" at bounding box center [663, 413] width 100 height 29
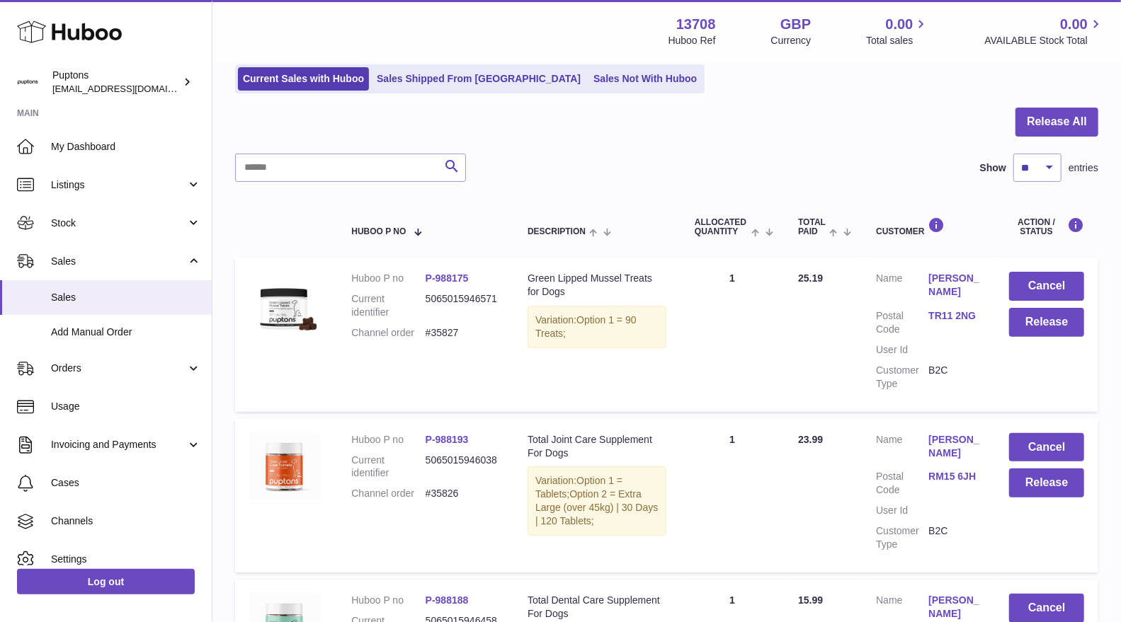
scroll to position [79, 0]
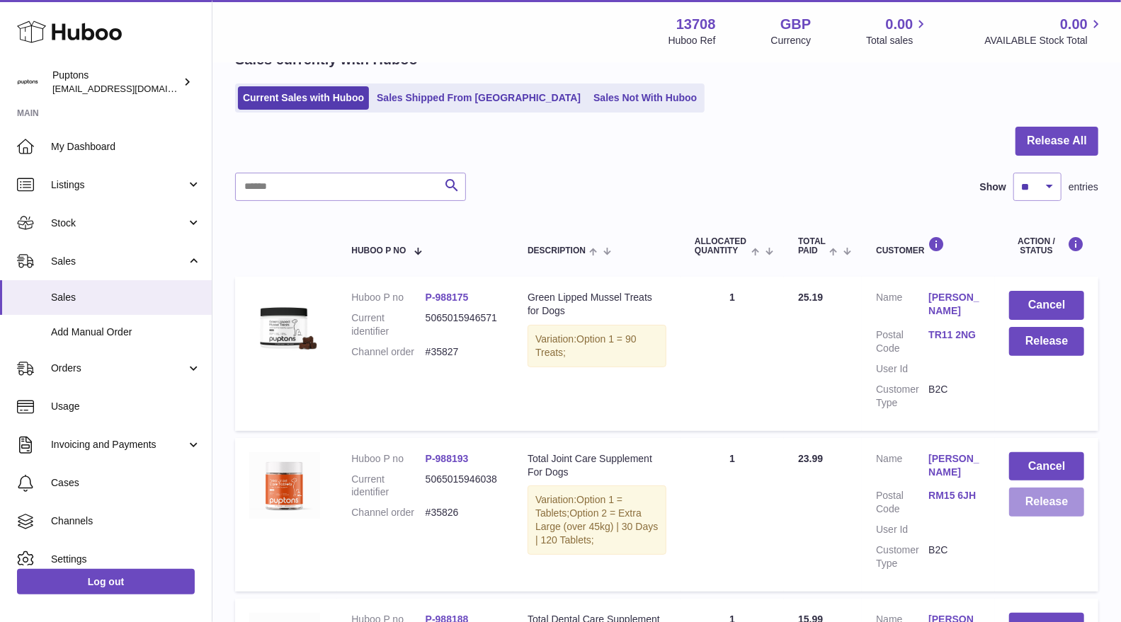
click at [1064, 488] on button "Release" at bounding box center [1046, 502] width 75 height 29
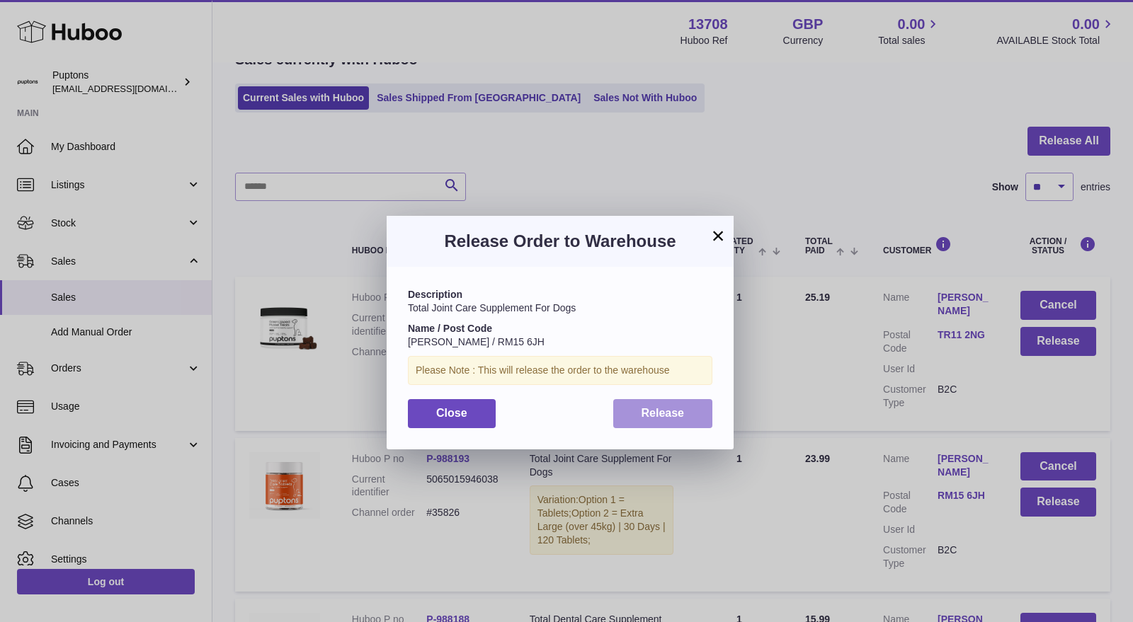
click at [701, 418] on button "Release" at bounding box center [663, 413] width 100 height 29
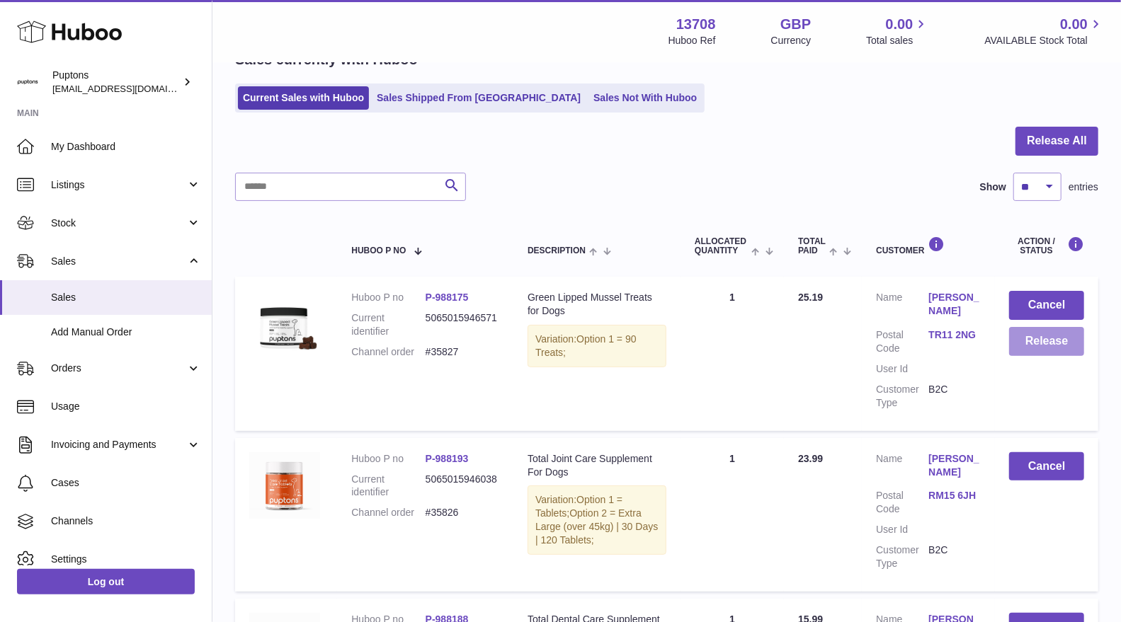
click at [1042, 341] on button "Release" at bounding box center [1046, 341] width 75 height 29
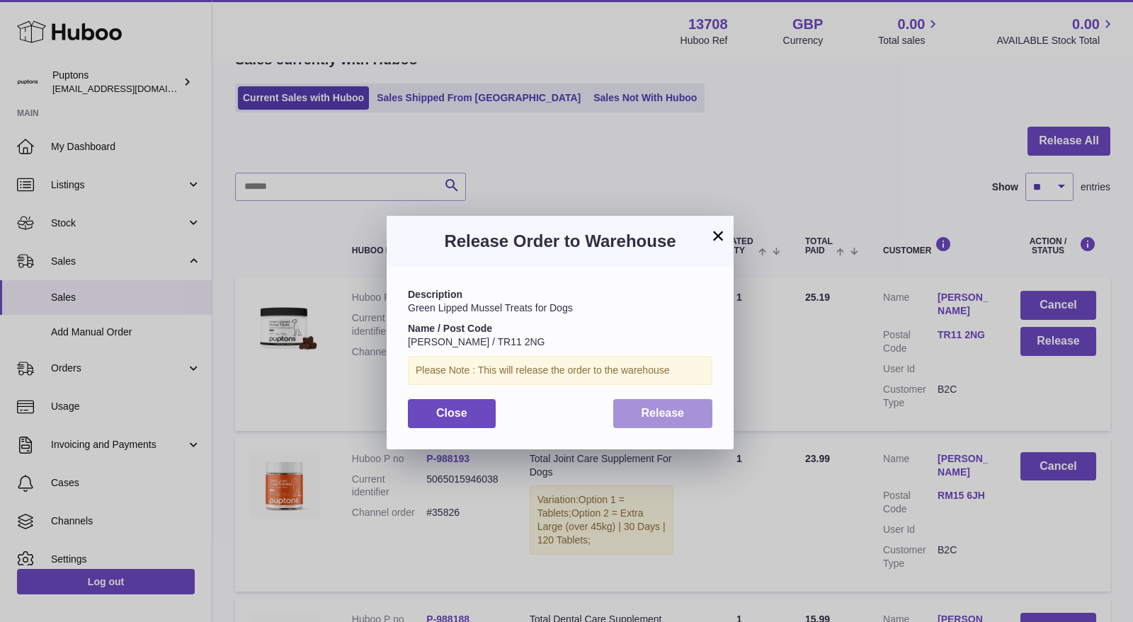
click at [687, 415] on button "Release" at bounding box center [663, 413] width 100 height 29
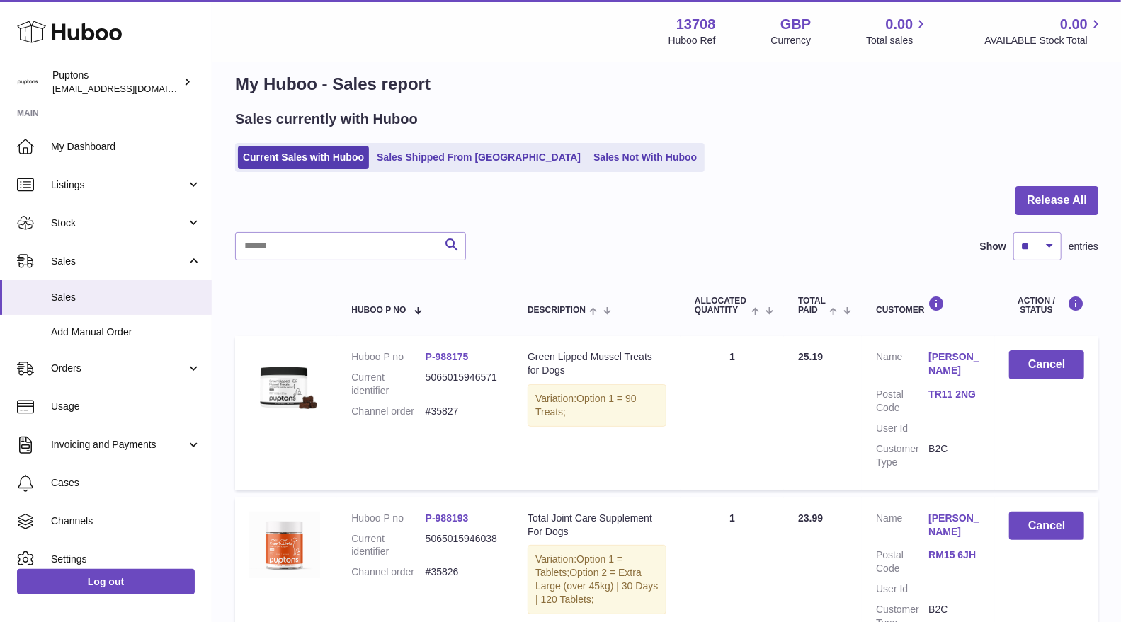
scroll to position [0, 0]
